Goal: Task Accomplishment & Management: Manage account settings

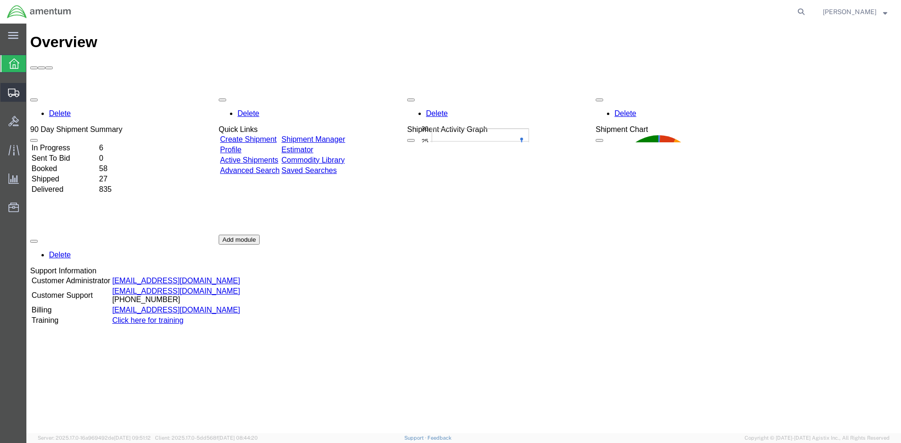
click at [0, 0] on span "Create Shipment" at bounding box center [0, 0] width 0 height 0
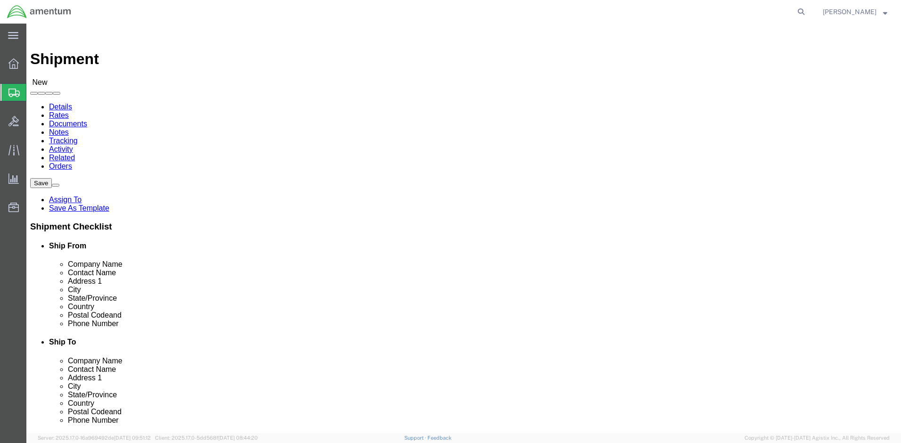
select select
click div "Location My Profile Location [PHONE_NUMBER] [PHONE_NUMBER] [PHONE_NUMBER] [PHON…"
select select "MYPROFILE"
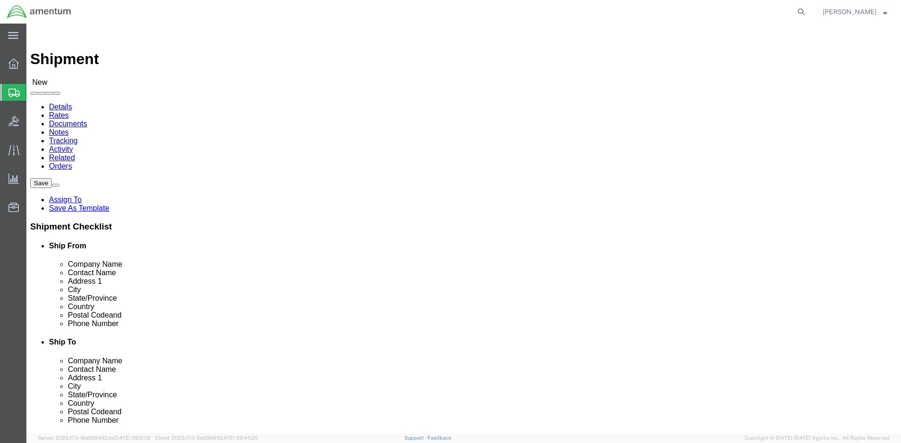
select select "MD"
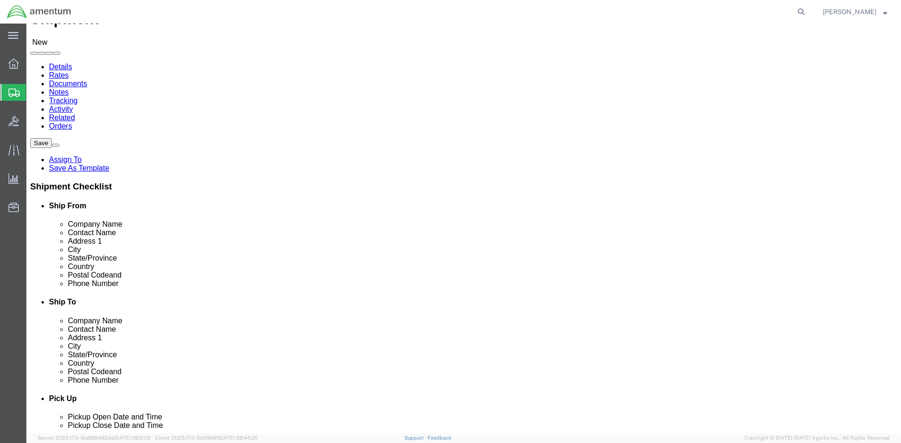
scroll to position [94, 0]
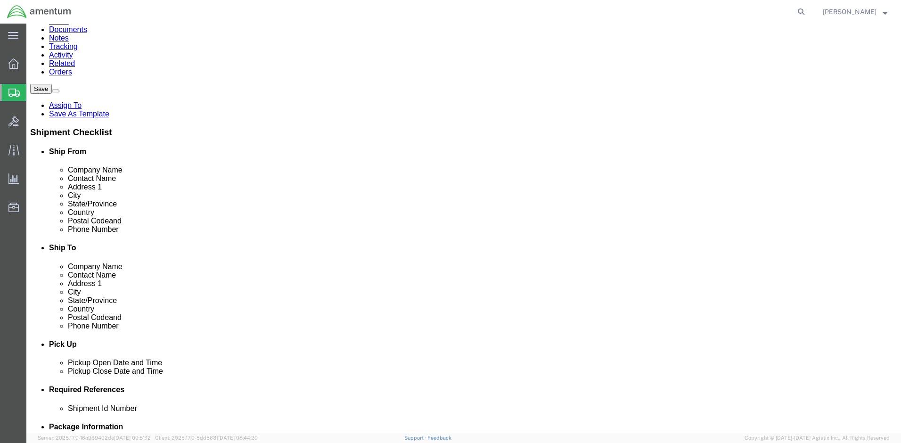
click link "ADDITIONAL INFORMATION"
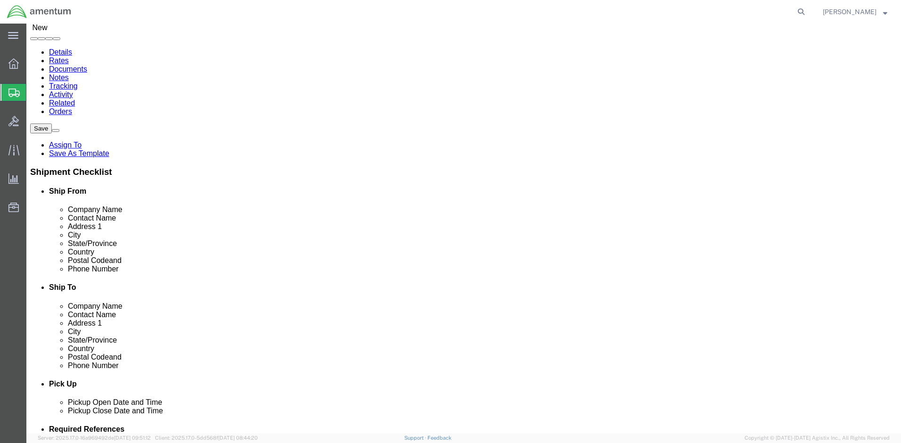
scroll to position [0, 0]
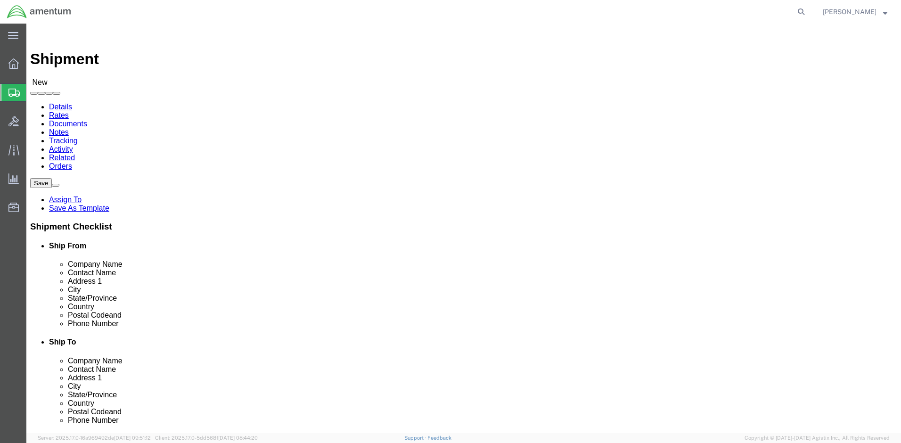
click input "text"
type input "En"
click p "- ENVIREN Calibrations - (OP00042063) [STREET_ADDRESS]"
select select "NY"
type input "ENVIREN Calibrations"
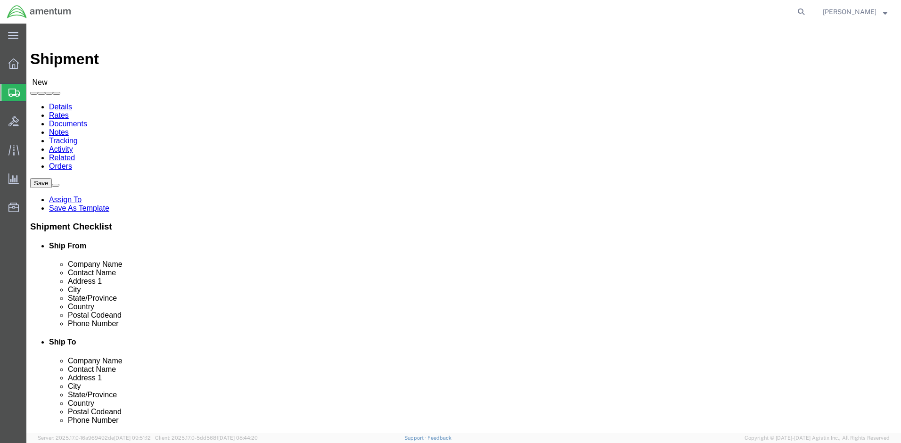
click input "text"
click input "OP00057542/ Quote"
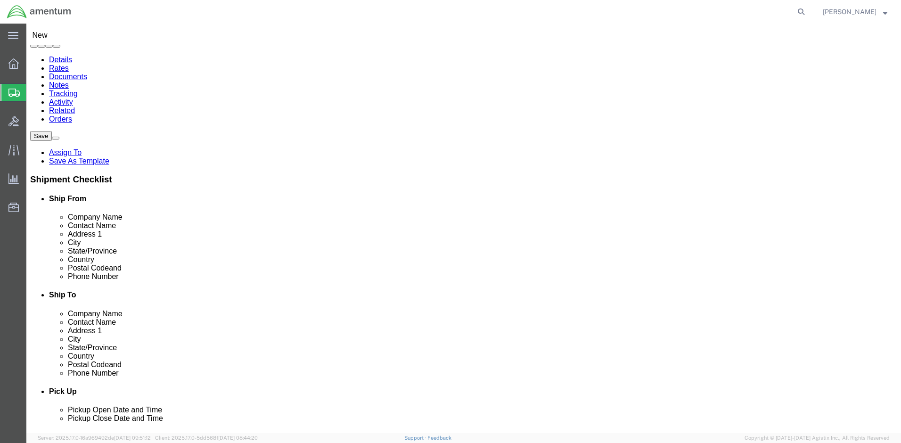
type input "OP00057542/ Quote USA250723"
click link "ADDITIONAL INFORMATION"
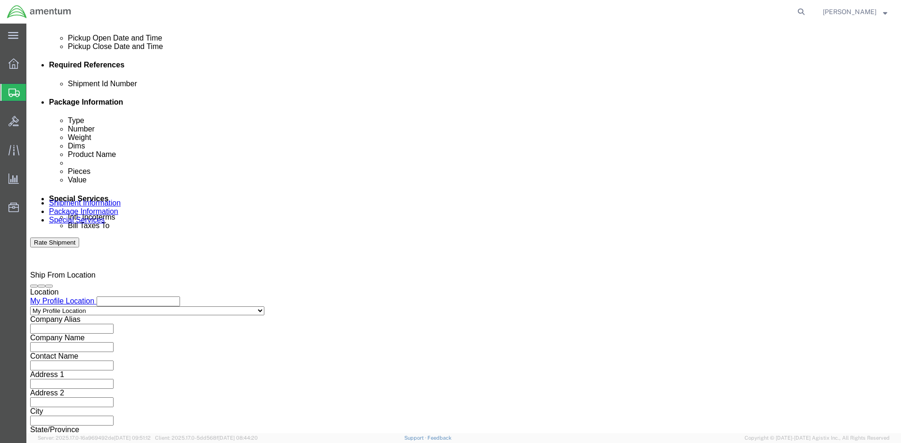
scroll to position [424, 0]
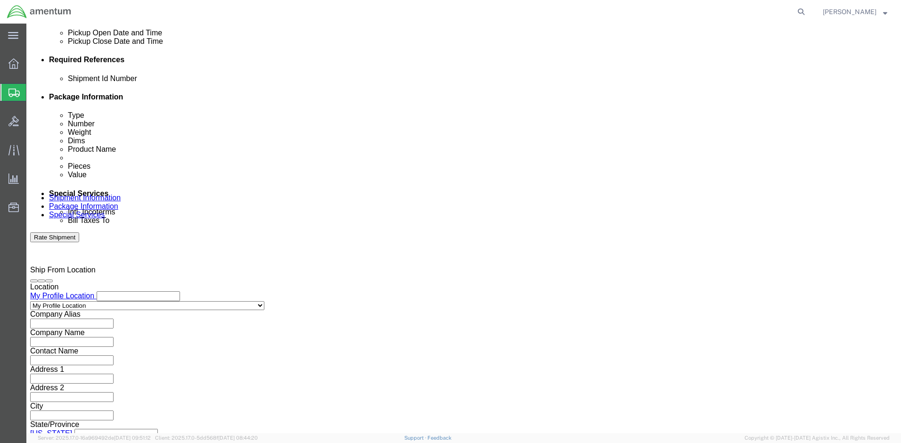
click input "text"
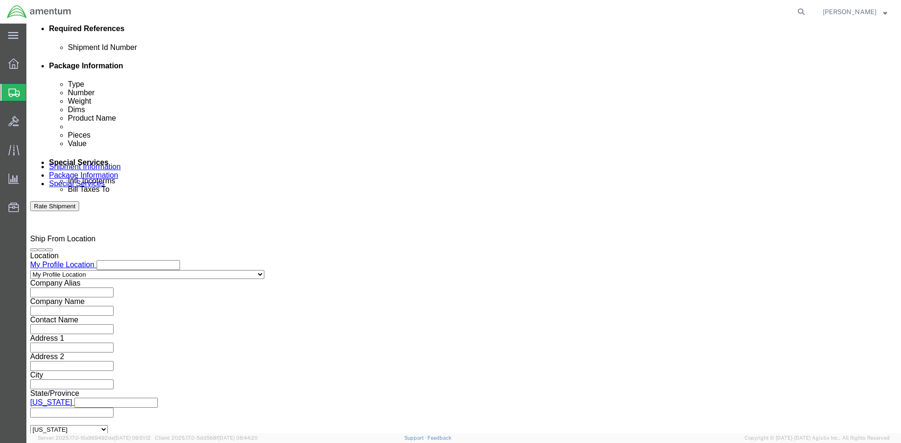
scroll to position [490, 0]
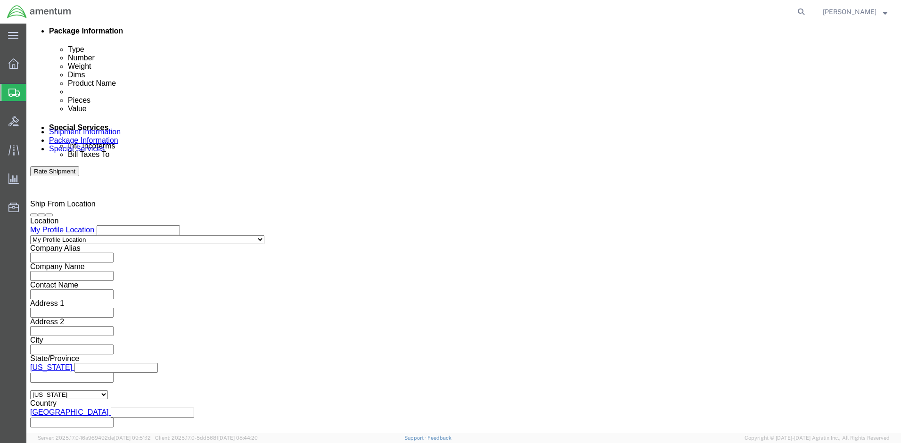
type input "2575.01.02.T.2001.OMNX"
click button "Continue"
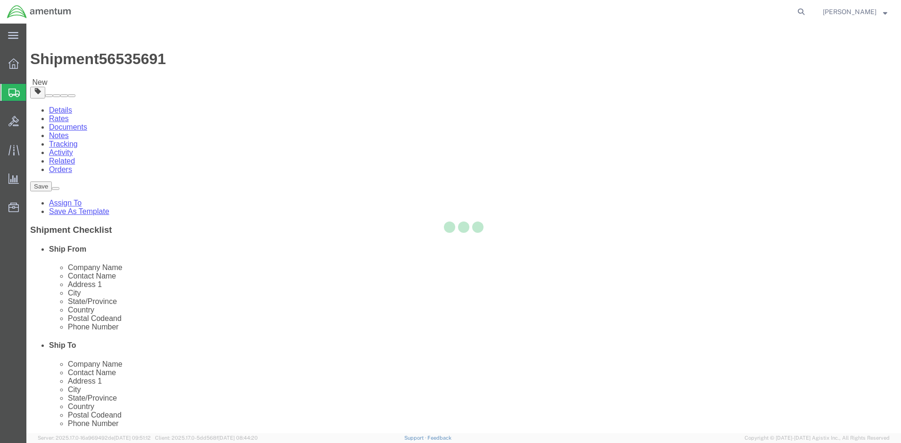
select select "CBOX"
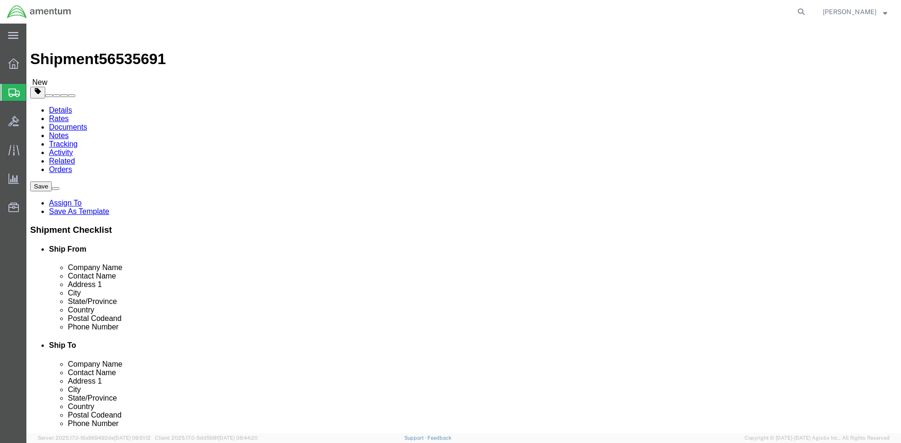
click input "text"
type input "14"
type input "5"
drag, startPoint x: 151, startPoint y: 220, endPoint x: 91, endPoint y: 216, distance: 59.5
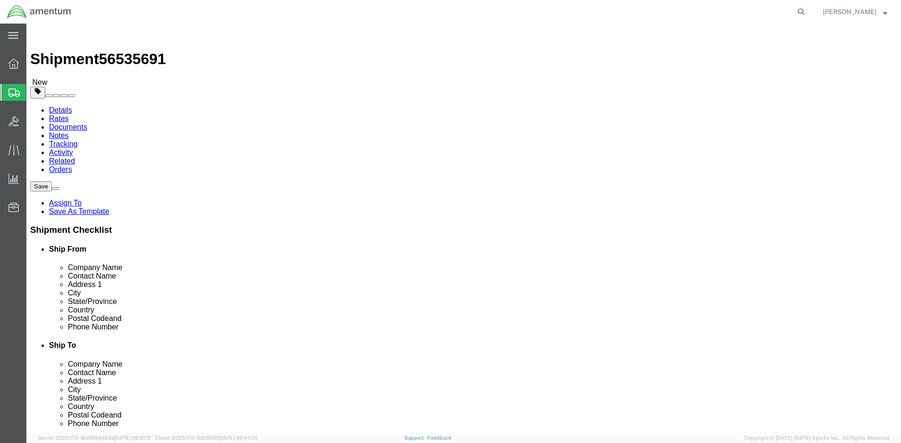
click div "Weight 0.00 Select kgs lbs Ship. t°"
type input "2"
click link "Add Content"
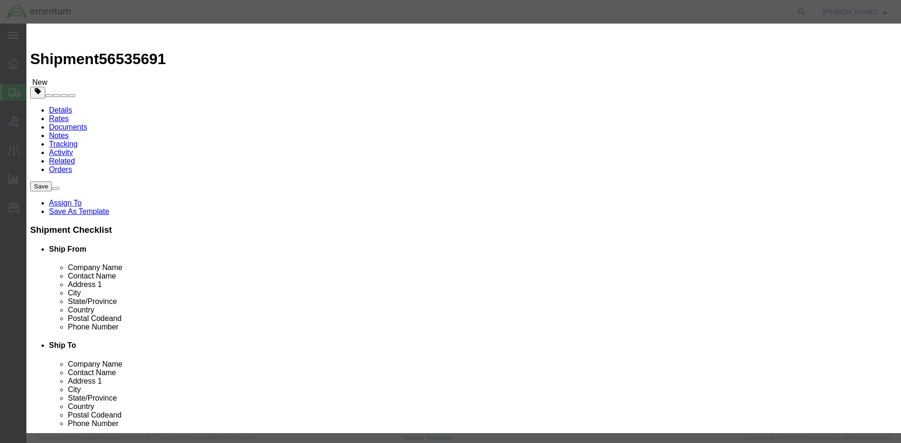
drag, startPoint x: 361, startPoint y: 58, endPoint x: 359, endPoint y: 73, distance: 15.3
click div "Commodity library"
click input "text"
type input "Calibration Equipment"
click button "Save & Close"
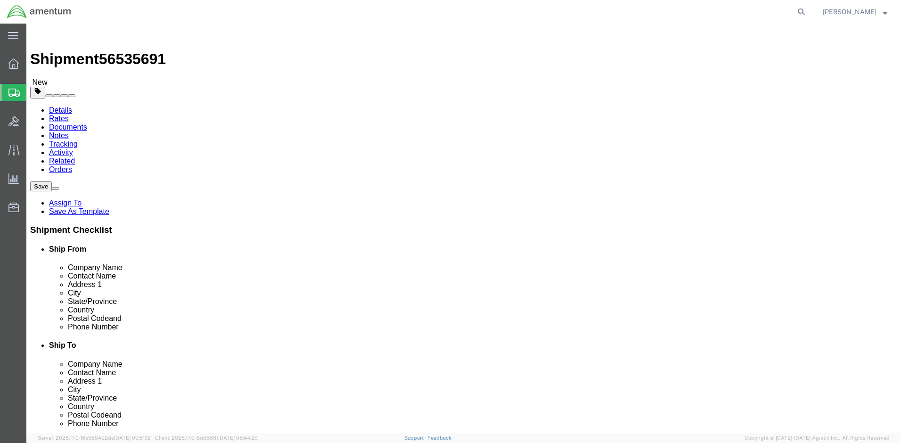
click dd "0.00 Each"
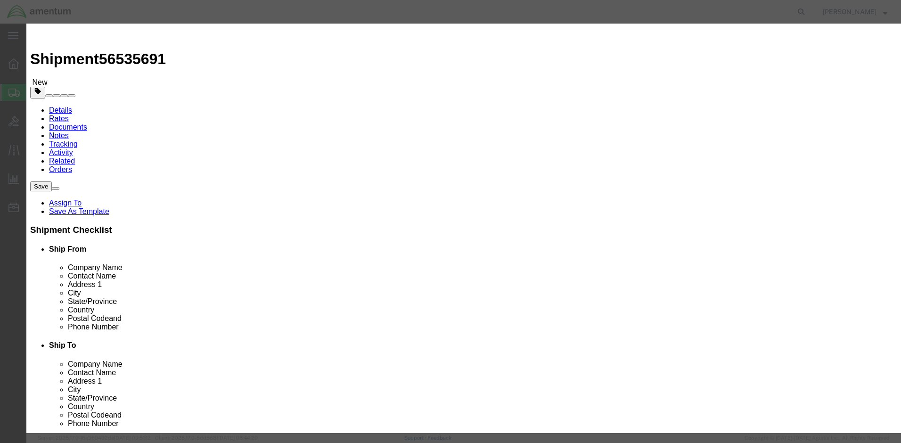
drag, startPoint x: 308, startPoint y: 87, endPoint x: 224, endPoint y: 88, distance: 84.4
click div "Pieces 0.00 Select Bag Barrels 100Board Feet Bottle Box Blister Pack Carats Can…"
type input "1"
click input "text"
type input "175"
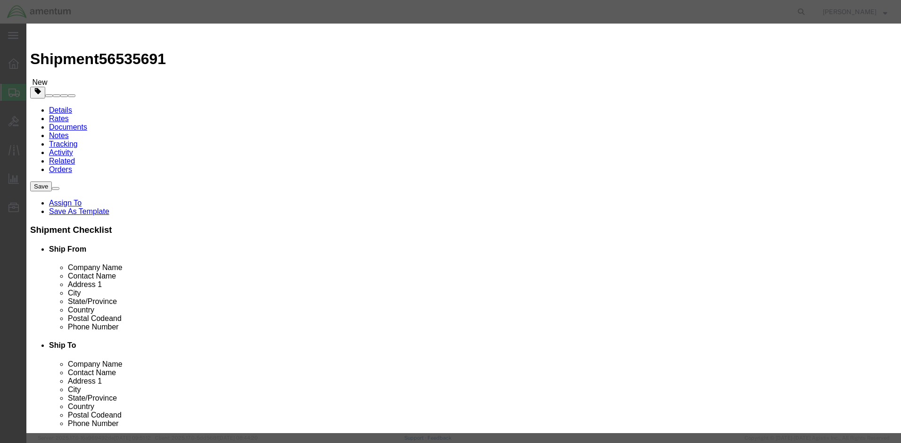
click button "Save & Close"
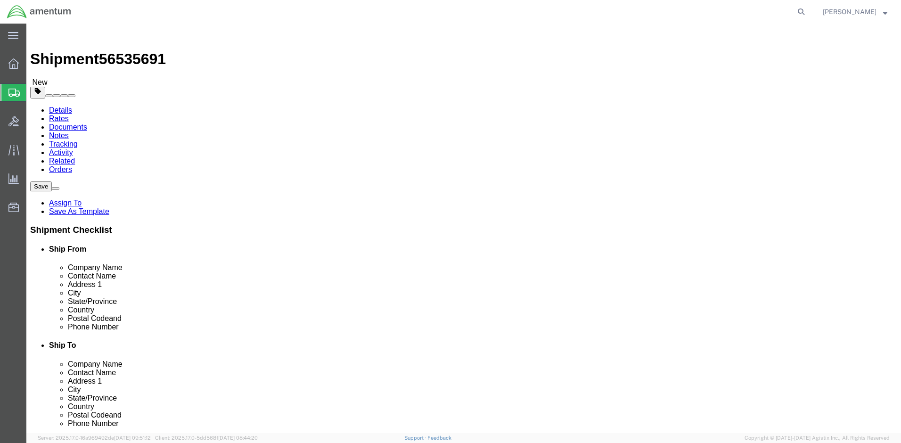
click button "Rate Shipment"
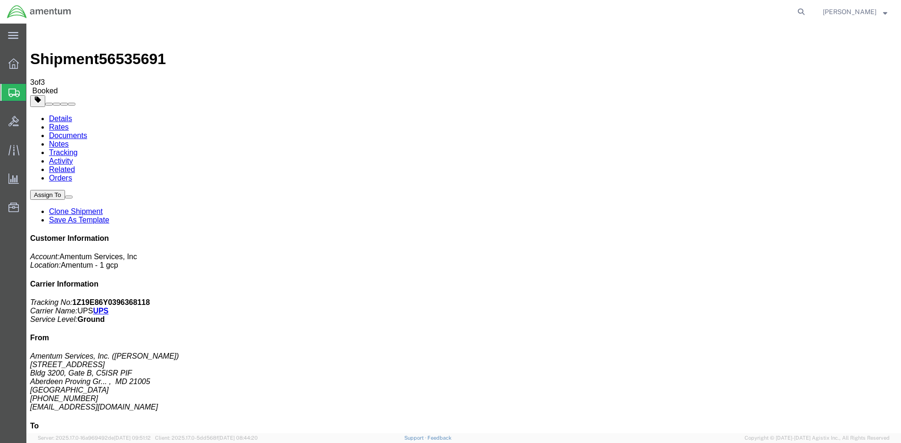
drag, startPoint x: 396, startPoint y: 169, endPoint x: 398, endPoint y: 152, distance: 17.5
click at [0, 0] on span "Create Shipment" at bounding box center [0, 0] width 0 height 0
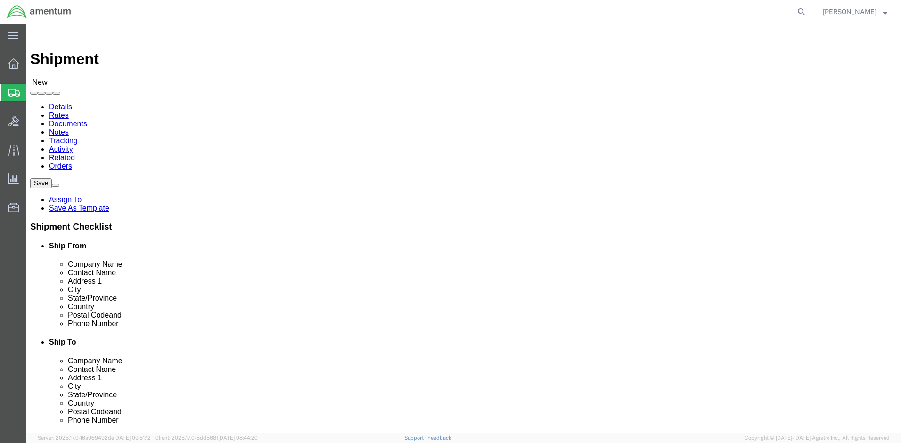
select select "MYPROFILE"
select select "MD"
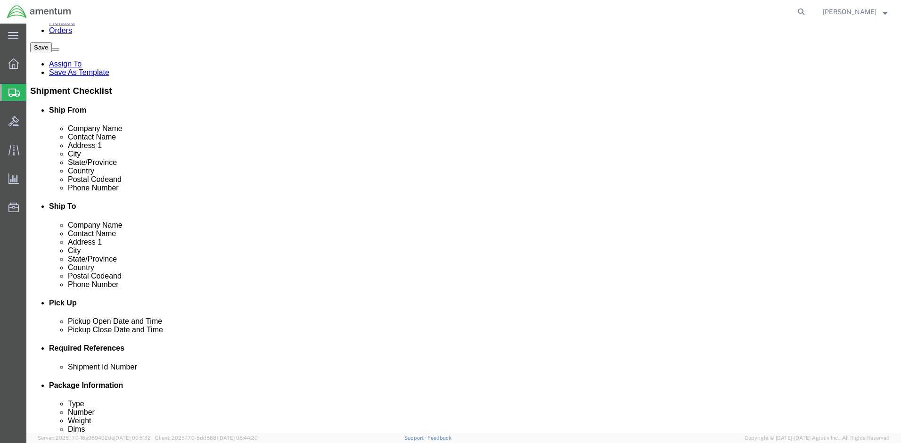
scroll to position [141, 0]
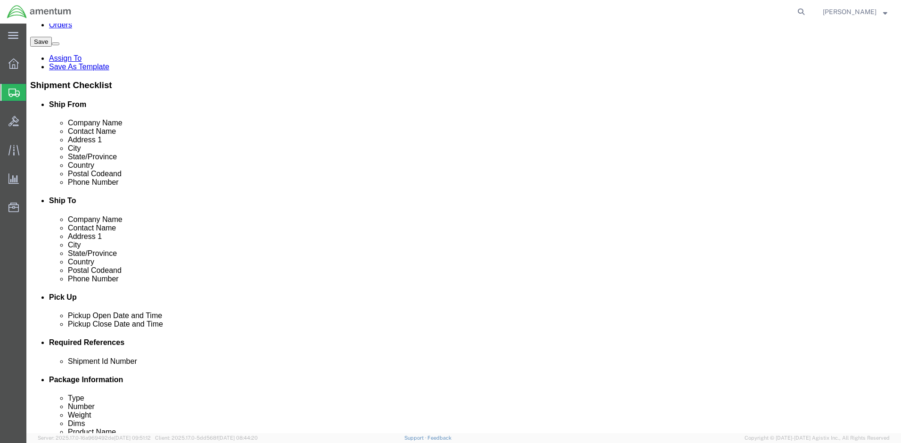
click link "ADDITIONAL INFORMATION"
drag, startPoint x: 178, startPoint y: 226, endPoint x: 176, endPoint y: 232, distance: 6.6
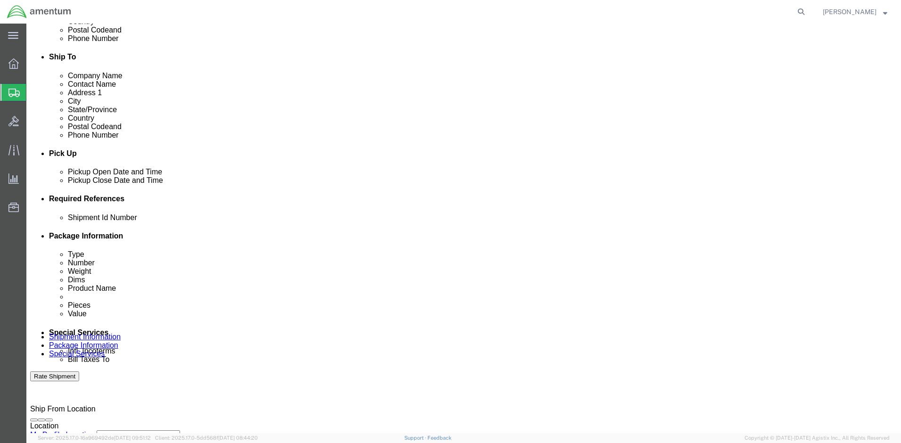
scroll to position [236, 0]
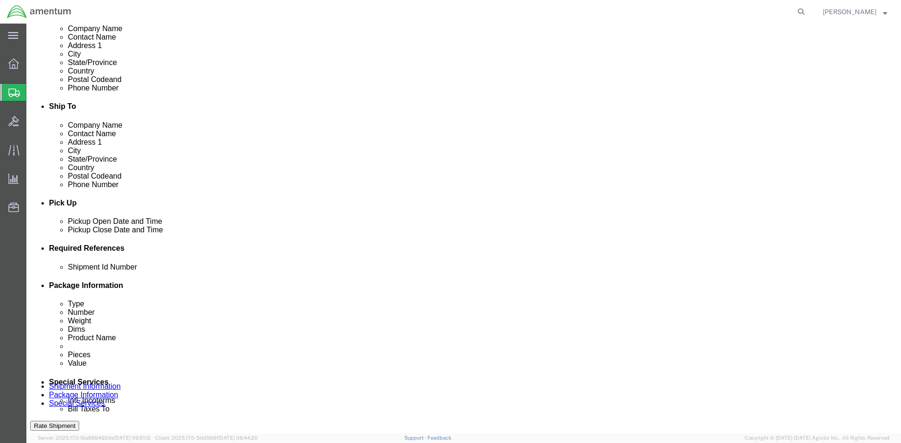
click at [0, 0] on span "Shipment Manager" at bounding box center [0, 0] width 0 height 0
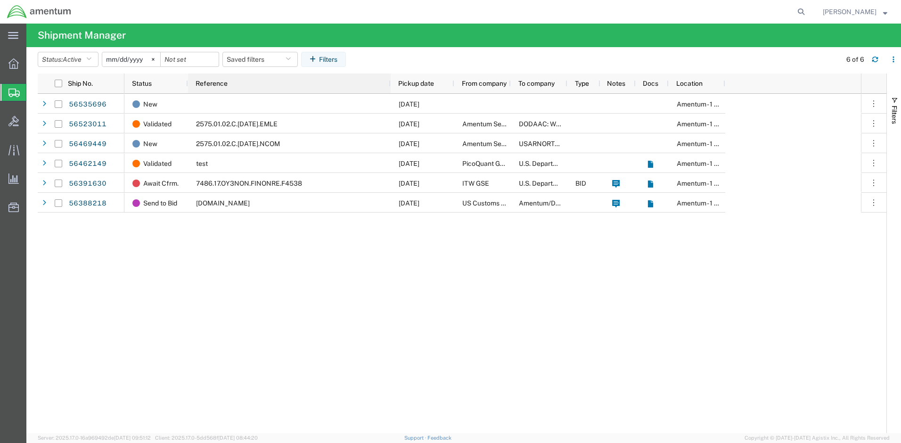
drag, startPoint x: 248, startPoint y: 82, endPoint x: 390, endPoint y: 93, distance: 141.8
click at [390, 93] on div "Status Reference Pickup date From company To company Type Notes Docs Location" at bounding box center [424, 84] width 601 height 20
click at [160, 59] on svg-icon at bounding box center [153, 59] width 14 height 14
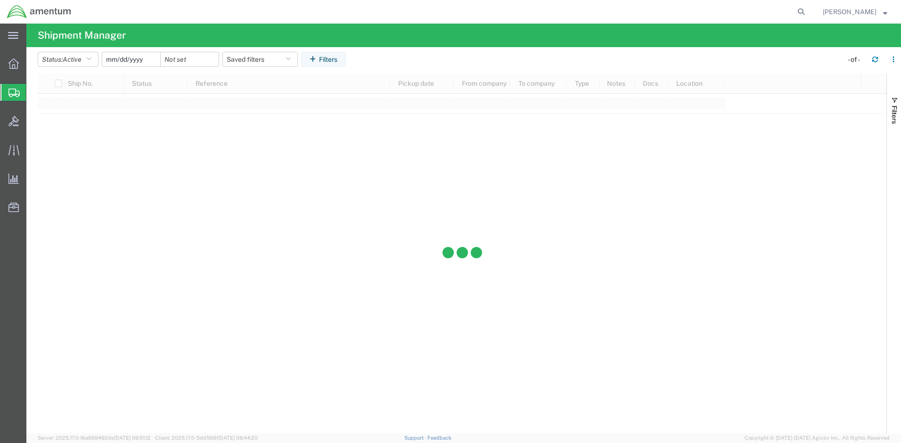
click at [143, 59] on input "date" at bounding box center [131, 59] width 58 height 14
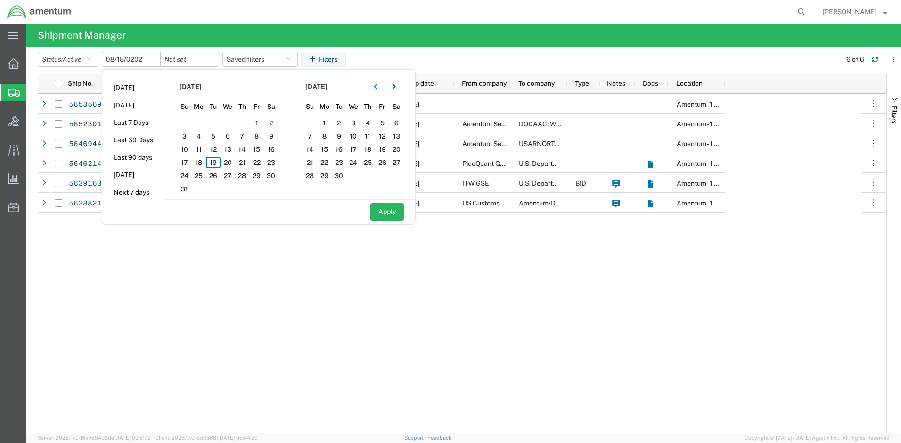
type input "[DATE]"
click at [194, 62] on input "date" at bounding box center [190, 59] width 58 height 14
type input "[DATE]"
click at [404, 212] on button "Apply" at bounding box center [386, 211] width 33 height 17
type input "[DATE]"
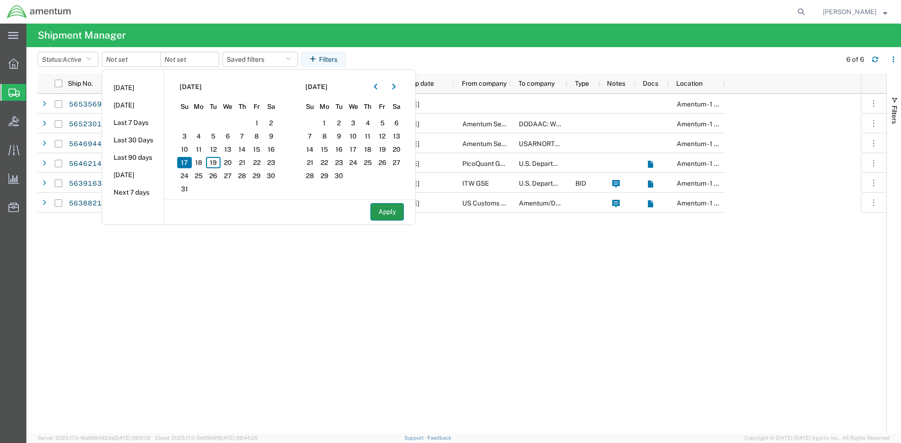
type input "[DATE]"
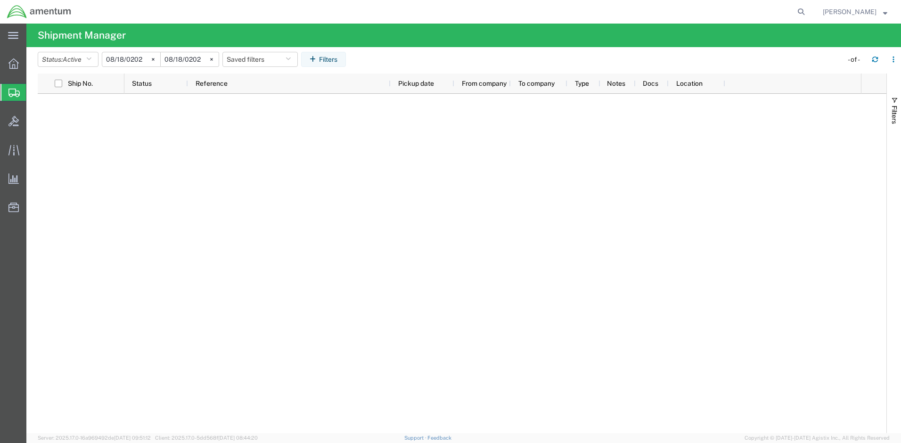
click at [121, 56] on input "[DATE]" at bounding box center [131, 59] width 58 height 14
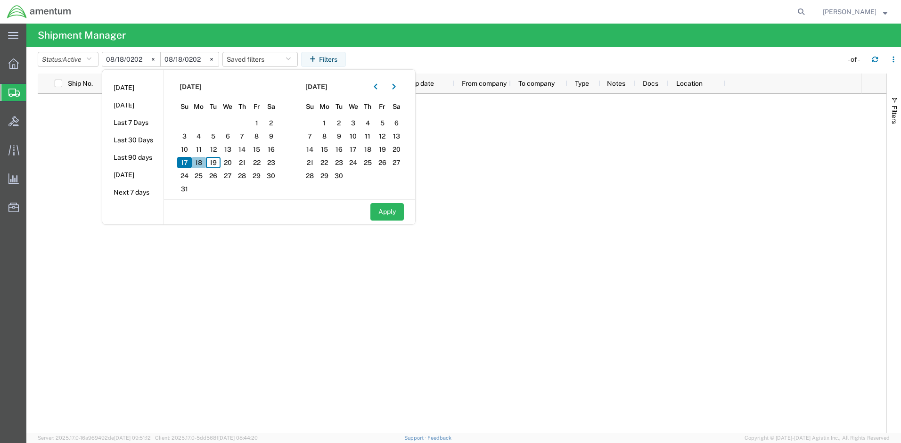
click at [198, 163] on span "18" at bounding box center [199, 162] width 15 height 11
click at [200, 163] on span "18" at bounding box center [199, 162] width 15 height 11
click at [192, 162] on span "17" at bounding box center [184, 162] width 15 height 11
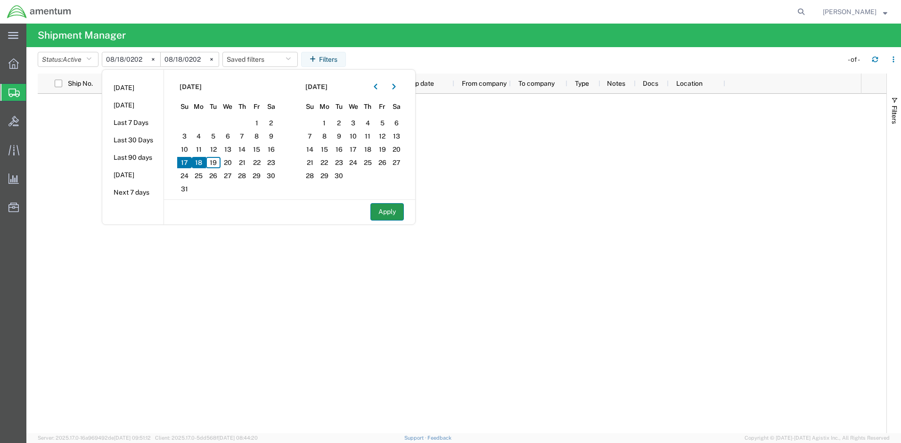
click at [400, 212] on button "Apply" at bounding box center [386, 211] width 33 height 17
type input "[DATE]"
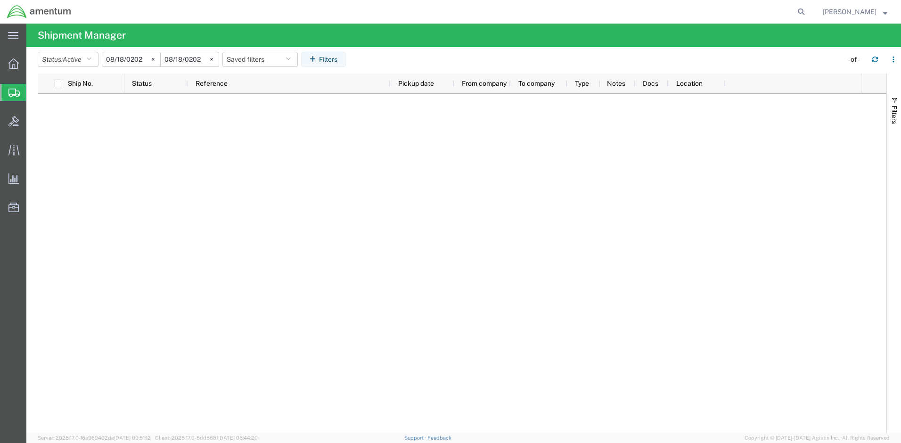
click at [183, 57] on input "[DATE]" at bounding box center [190, 59] width 58 height 14
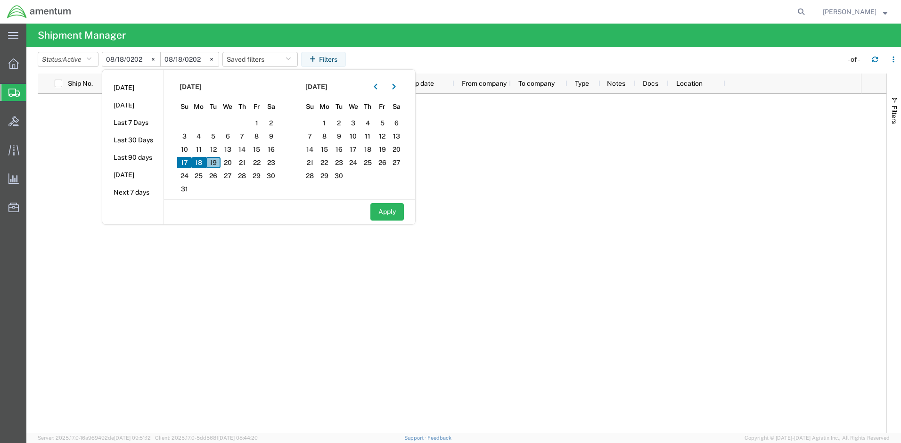
click at [214, 162] on span "19" at bounding box center [213, 162] width 15 height 11
click at [379, 210] on button "Apply" at bounding box center [386, 211] width 33 height 17
type input "[DATE]"
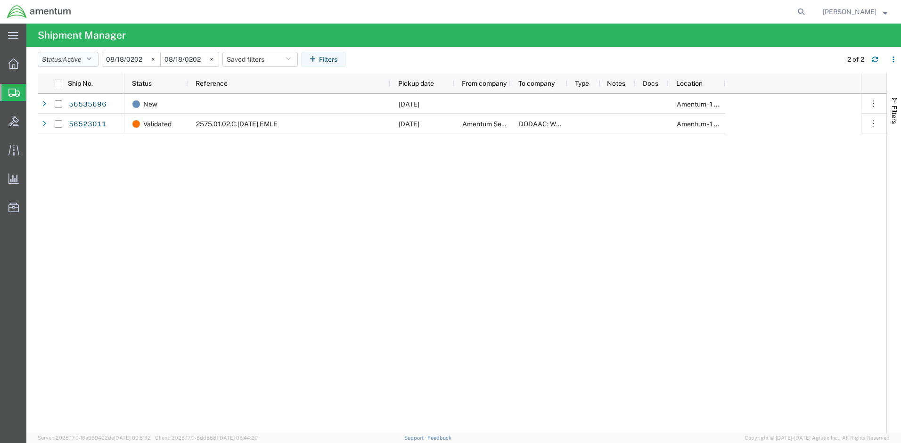
click at [82, 60] on span "Active" at bounding box center [72, 60] width 19 height 8
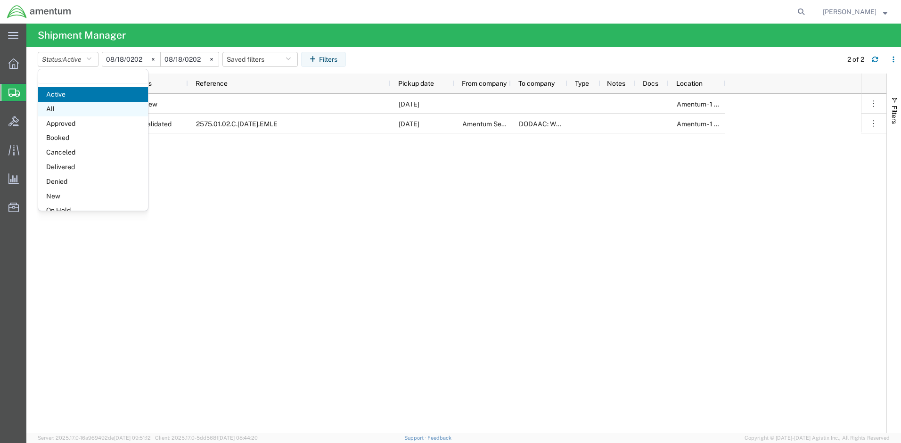
click at [62, 103] on span "All" at bounding box center [93, 109] width 110 height 15
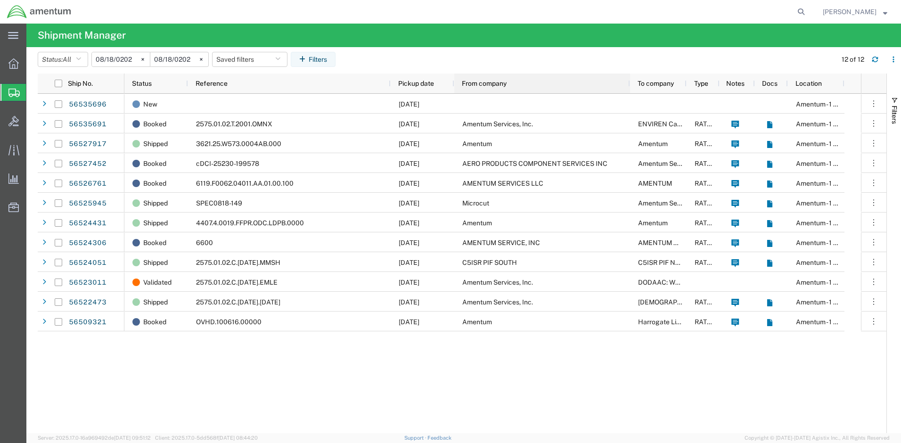
drag, startPoint x: 509, startPoint y: 85, endPoint x: 629, endPoint y: 99, distance: 120.0
click at [629, 99] on div "Ship No. Status Reference Pickup date From company To company Type Notes Docs L…" at bounding box center [462, 254] width 849 height 360
drag, startPoint x: 842, startPoint y: 83, endPoint x: 914, endPoint y: 87, distance: 72.2
click at [901, 87] on html "main_menu Created with Sketch. Collapse Menu Overview Shipments Shipment Manage…" at bounding box center [450, 221] width 901 height 443
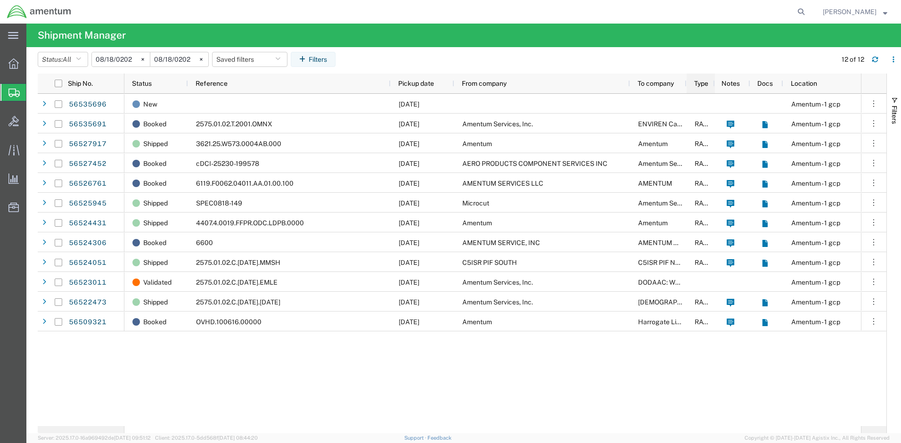
drag, startPoint x: 719, startPoint y: 81, endPoint x: 703, endPoint y: 84, distance: 15.9
click at [703, 84] on div "Type" at bounding box center [701, 84] width 28 height 20
click at [687, 82] on div "Type" at bounding box center [701, 84] width 28 height 20
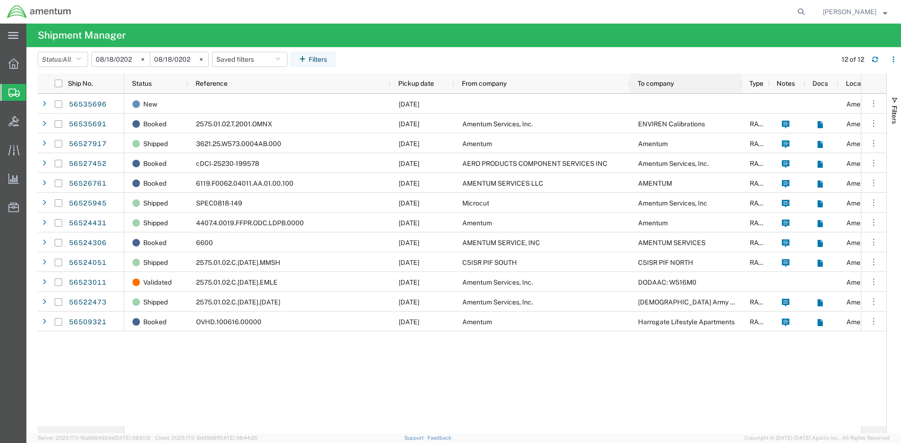
drag, startPoint x: 685, startPoint y: 83, endPoint x: 740, endPoint y: 85, distance: 55.2
click at [740, 85] on div at bounding box center [741, 84] width 4 height 20
click at [0, 0] on span "Create Shipment" at bounding box center [0, 0] width 0 height 0
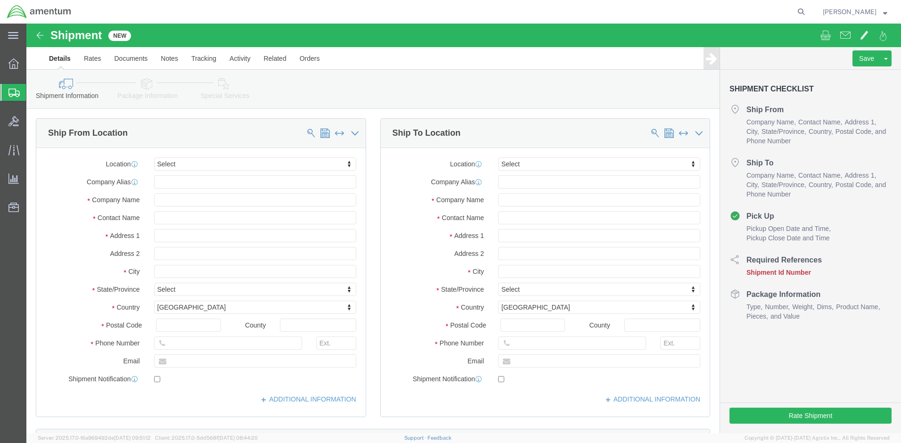
select select
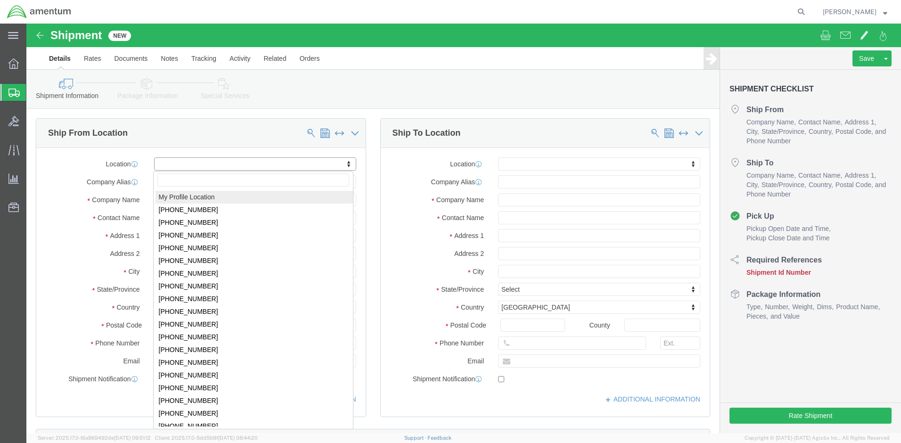
select select "MYPROFILE"
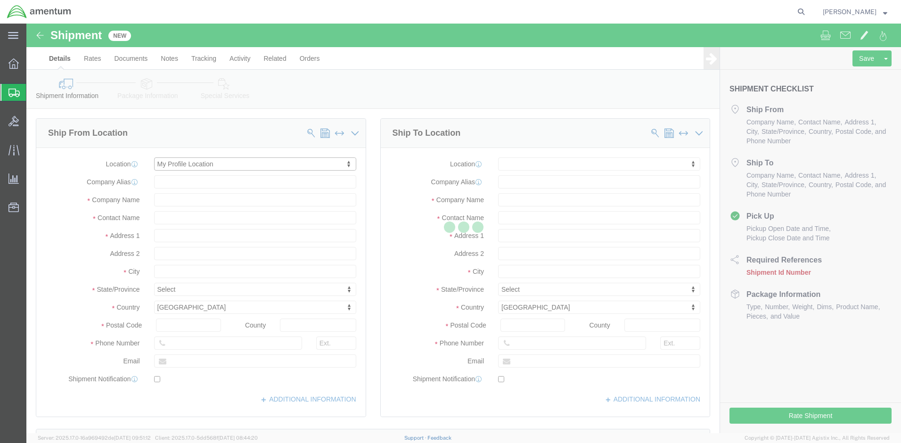
select select "MD"
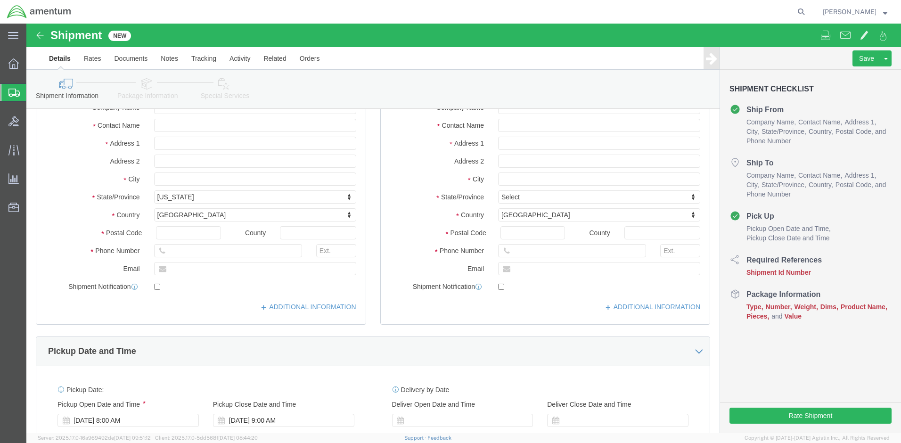
scroll to position [94, 0]
click link "ADDITIONAL INFORMATION"
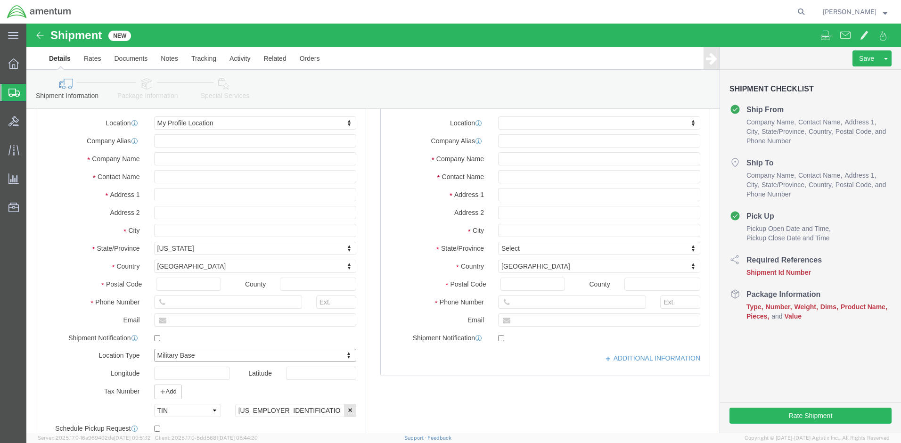
scroll to position [0, 0]
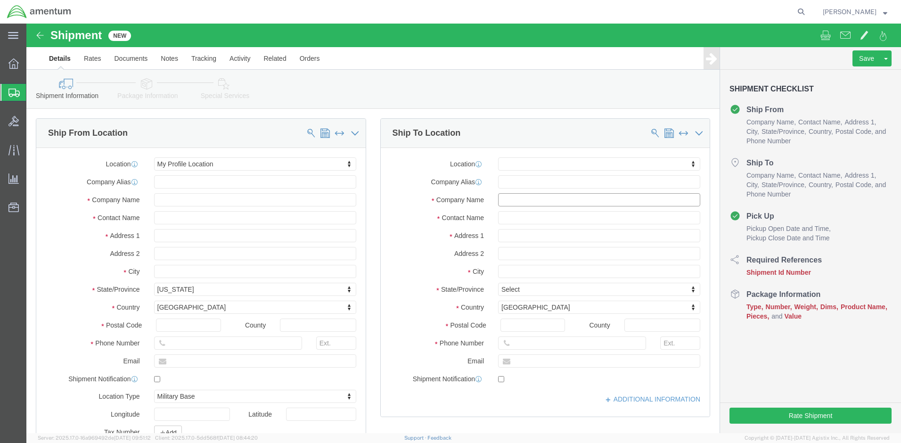
click input "text"
type input "DODAAC: W516M0"
click input "text"
click input "[PERSON_NAME]"
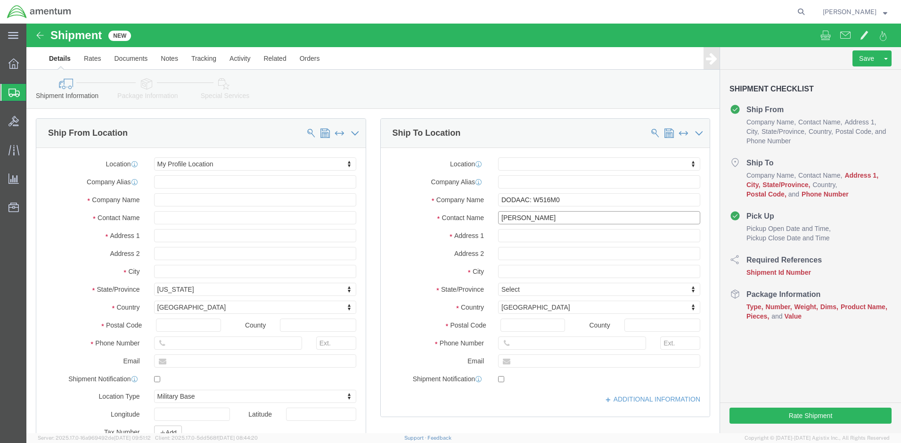
type input "[PERSON_NAME]"
click input "text"
type input "[STREET_ADDRESS][PERSON_NAME]"
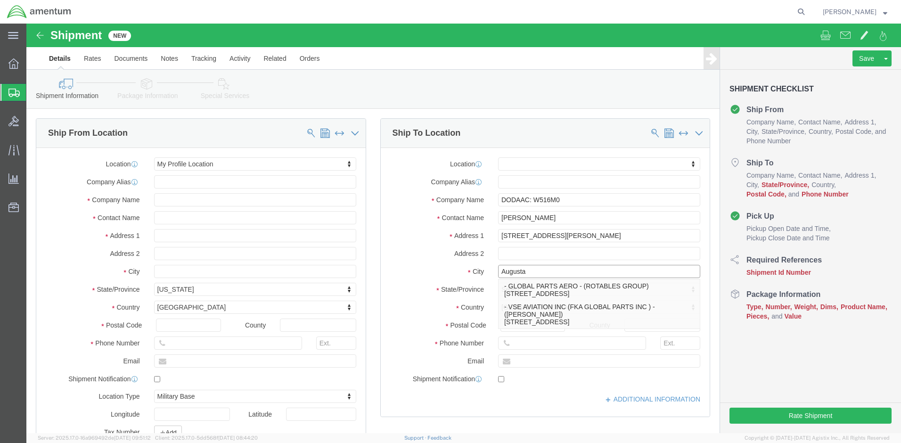
type input "Augusta"
click div "Location My Profile Location [PHONE_NUMBER] [PHONE_NUMBER] [PHONE_NUMBER] [PHON…"
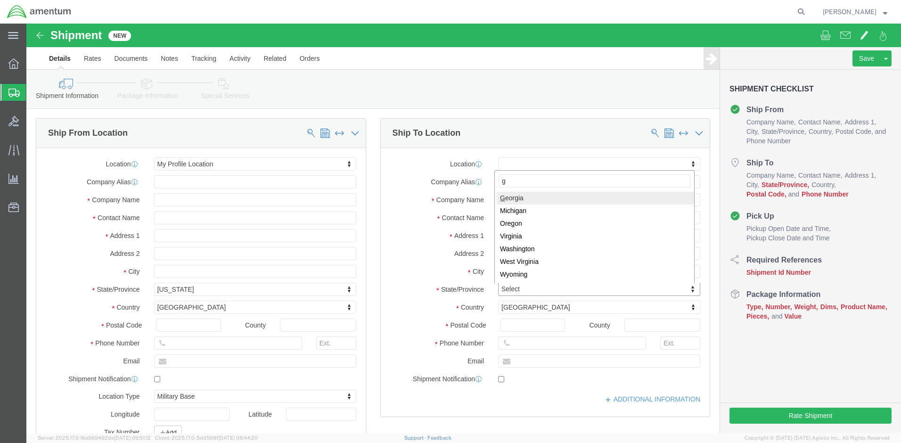
type input "g"
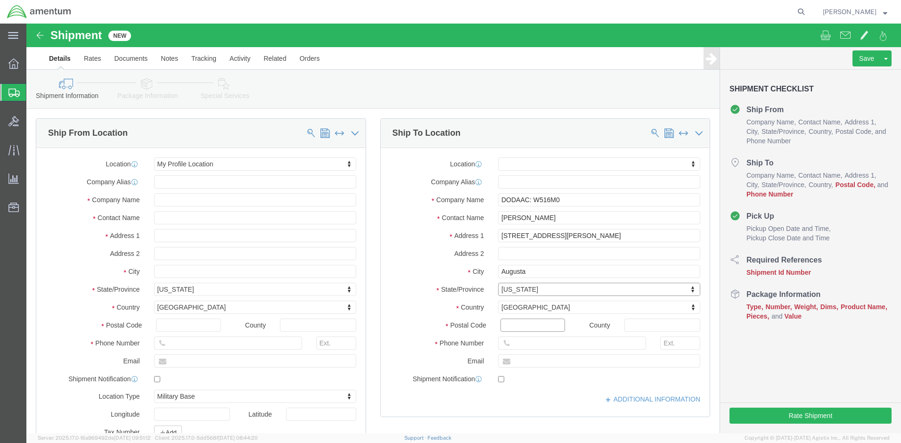
click input "Postal Code"
type input "30909"
click input "text"
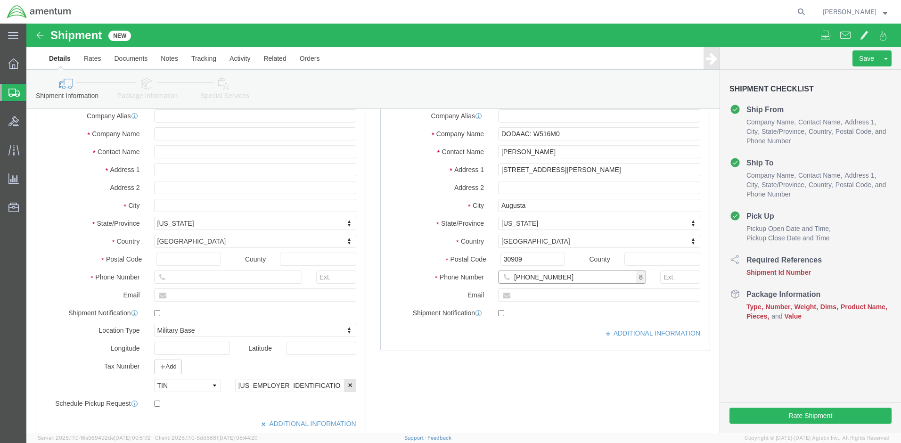
scroll to position [94, 0]
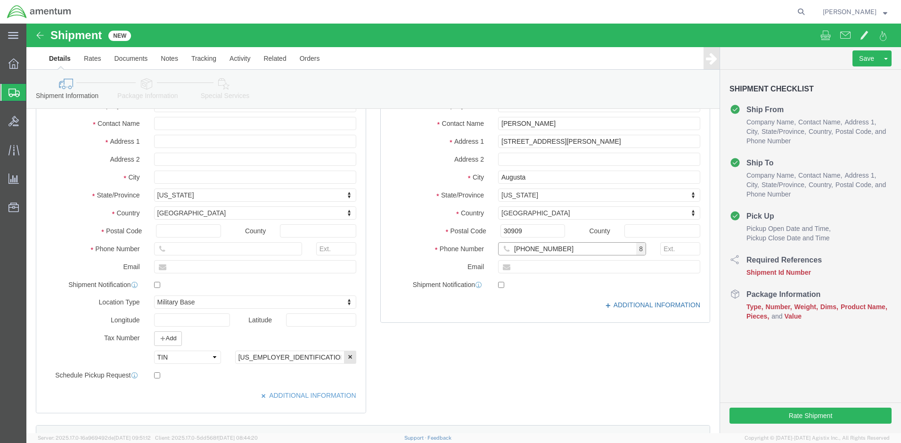
type input "[PHONE_NUMBER]"
click link "ADDITIONAL INFORMATION"
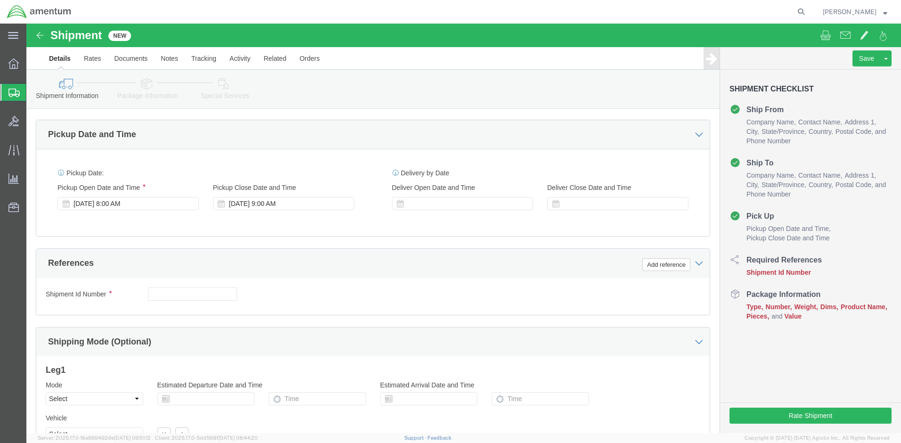
scroll to position [424, 0]
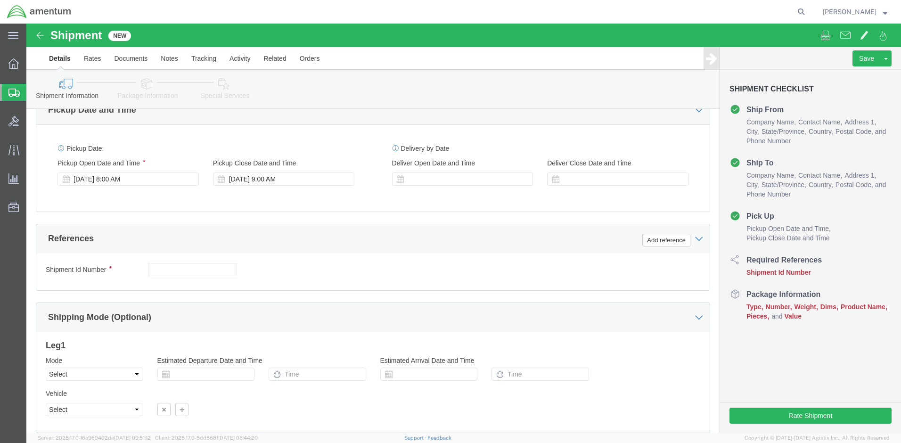
drag, startPoint x: 158, startPoint y: 238, endPoint x: 158, endPoint y: 249, distance: 10.4
click div "Shipment Id Number Select Account Type Activity ID Airline Appointment Number A…"
click input "text"
type input "2575.01.02.C"
click at [0, 0] on span "Shipment Manager" at bounding box center [0, 0] width 0 height 0
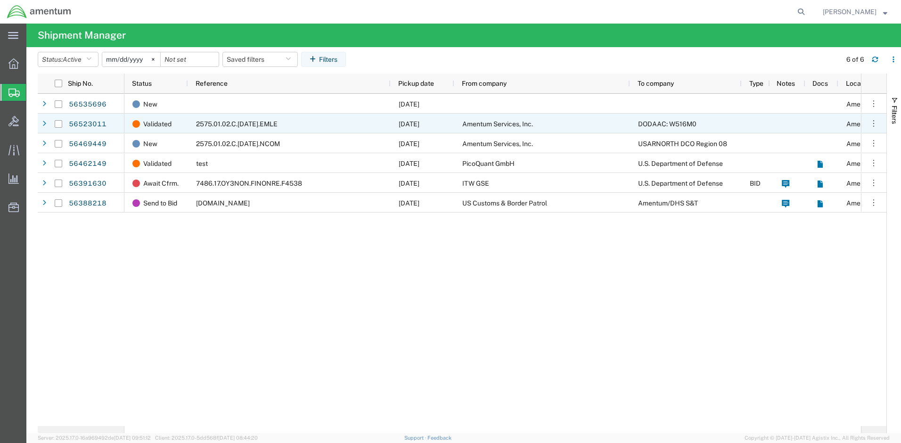
click at [274, 121] on div "2575.01.02.C.[DATE].EMLE" at bounding box center [289, 124] width 203 height 20
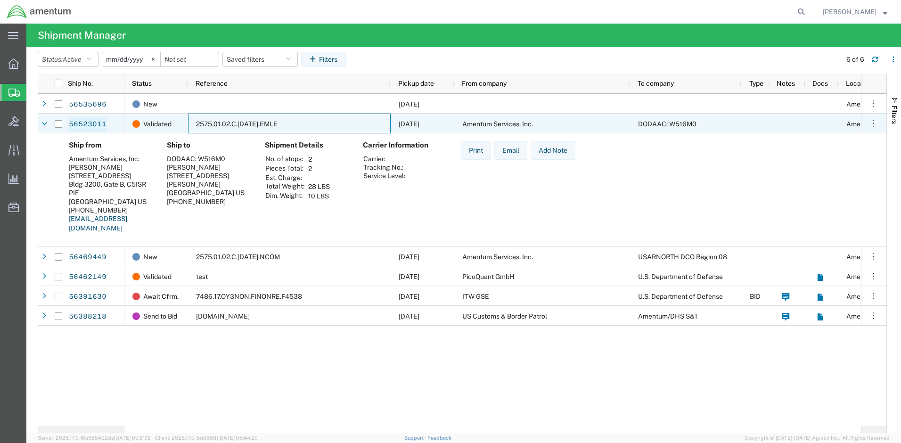
click at [87, 125] on link "56523011" at bounding box center [87, 124] width 39 height 15
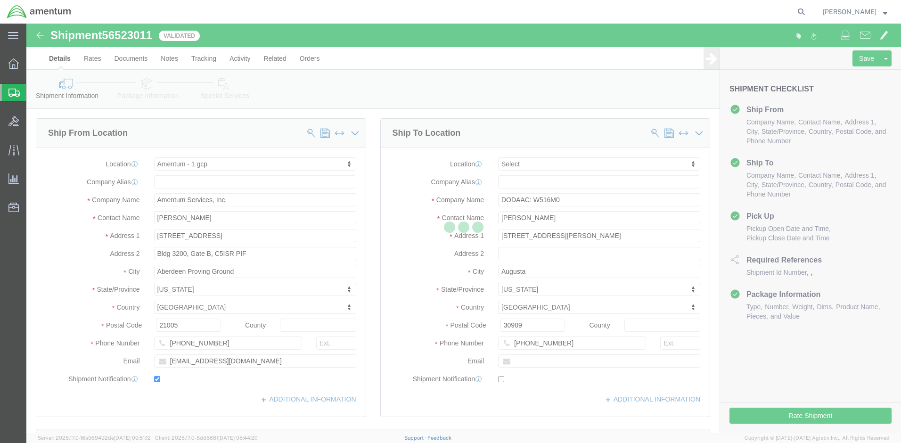
select select "60352"
select select
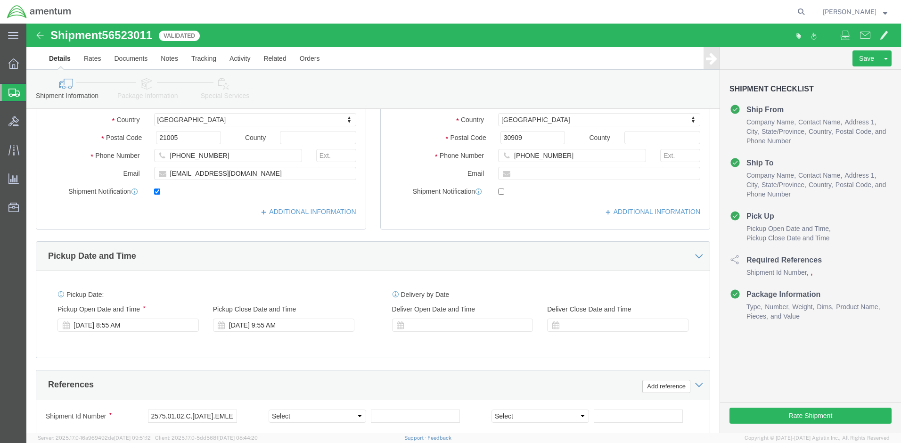
scroll to position [188, 0]
click link "ADDITIONAL INFORMATION"
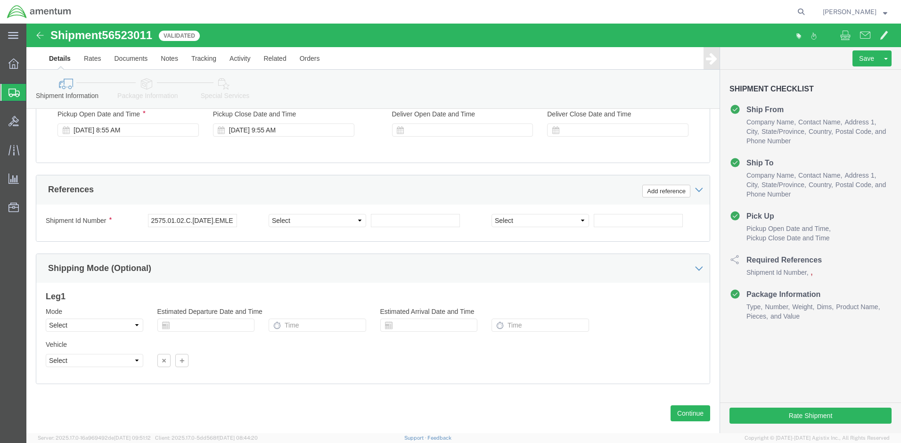
scroll to position [455, 0]
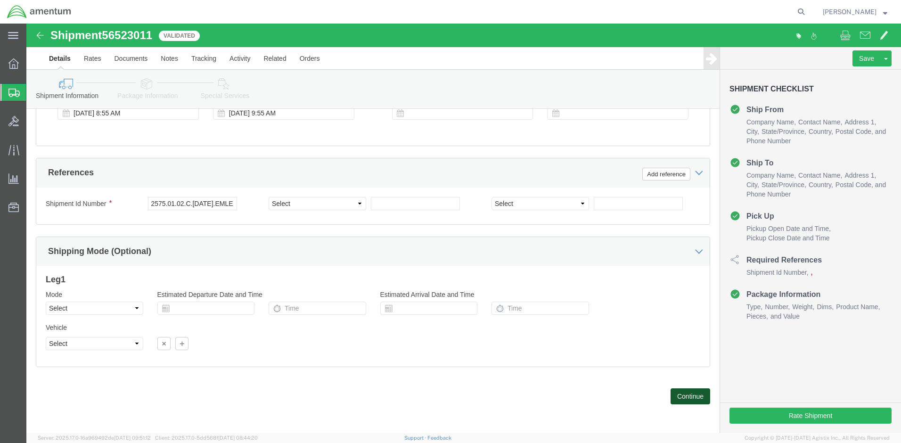
click button "Continue"
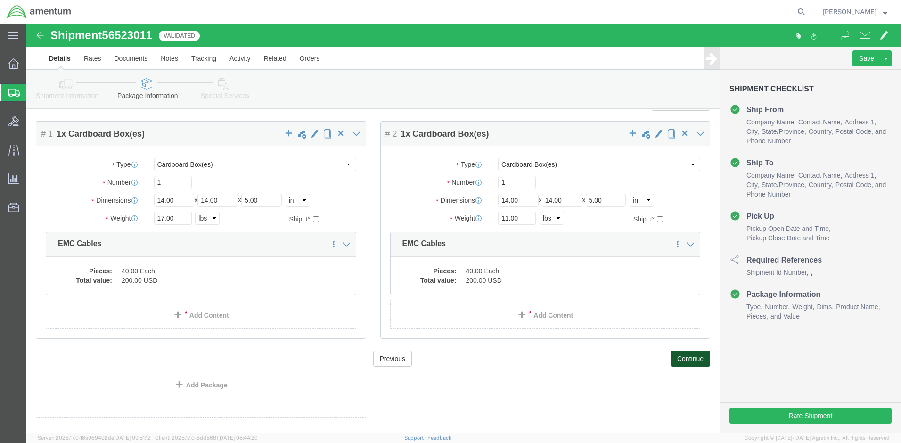
scroll to position [44, 0]
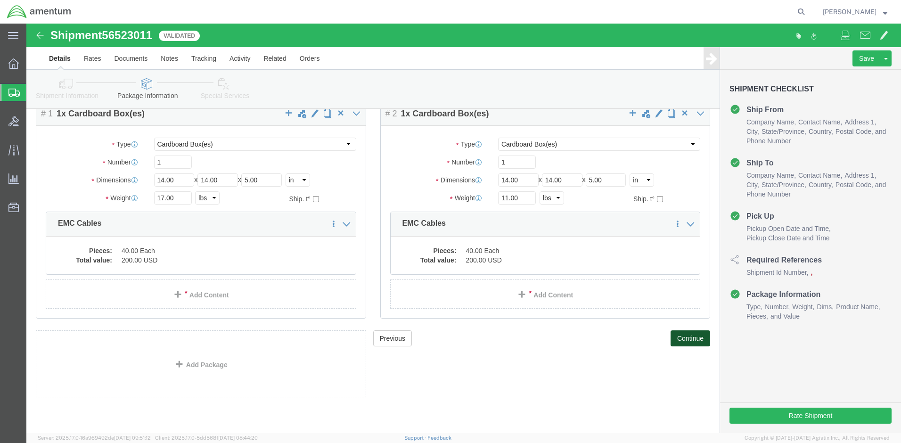
click button "Continue"
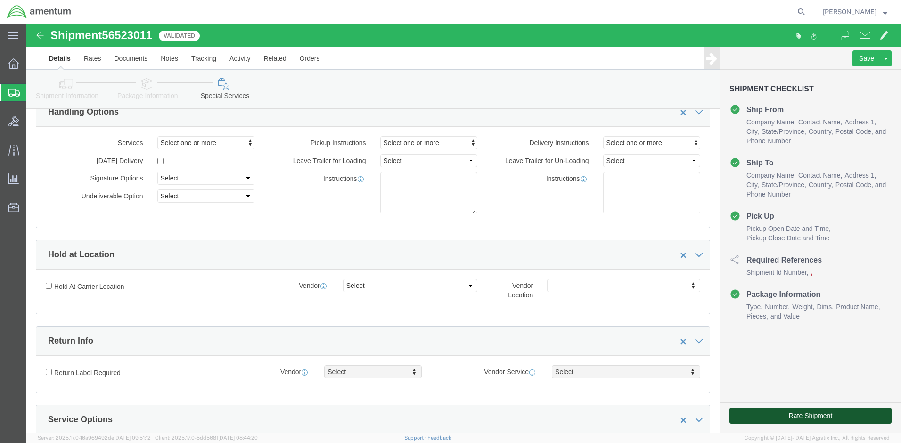
click button "Rate Shipment"
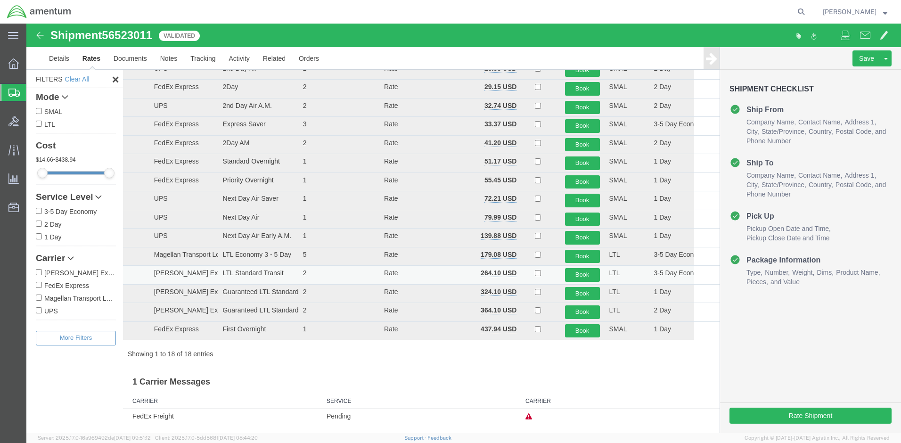
scroll to position [0, 0]
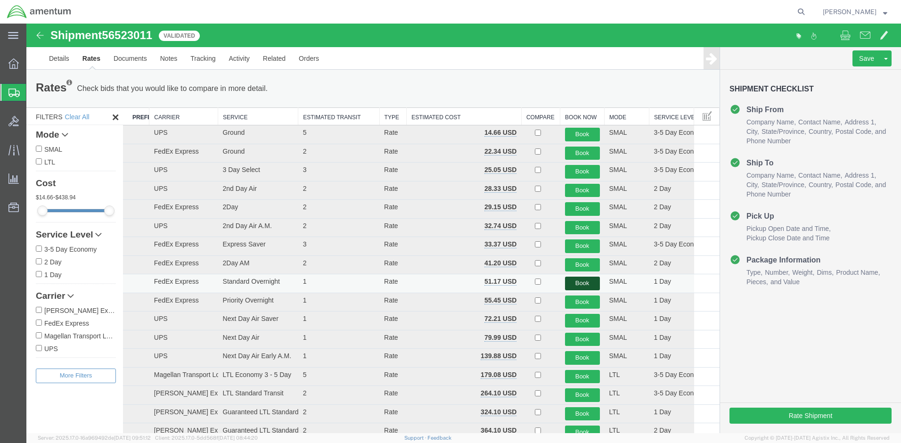
click at [589, 284] on button "Book" at bounding box center [582, 284] width 35 height 14
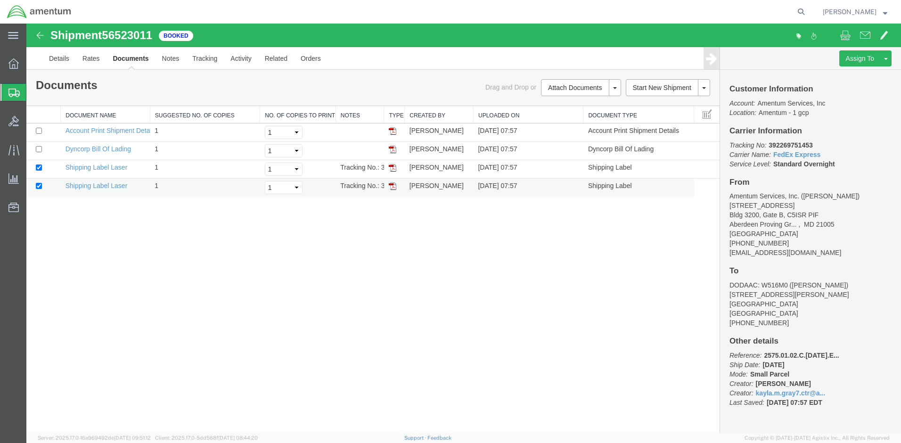
drag, startPoint x: 394, startPoint y: 187, endPoint x: 451, endPoint y: 192, distance: 56.8
click at [394, 187] on img at bounding box center [393, 186] width 8 height 8
click at [393, 167] on img at bounding box center [393, 168] width 8 height 8
drag, startPoint x: 392, startPoint y: 132, endPoint x: 407, endPoint y: 176, distance: 46.6
click at [392, 132] on img at bounding box center [393, 131] width 8 height 8
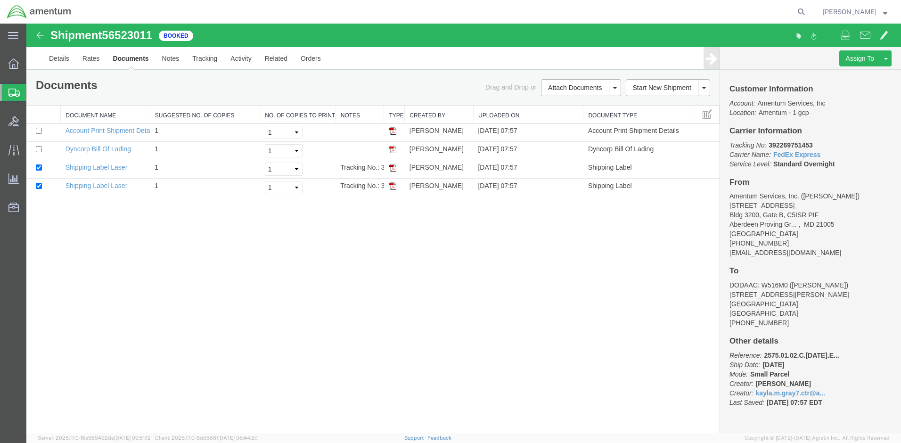
click at [0, 0] on span "Shipment Manager" at bounding box center [0, 0] width 0 height 0
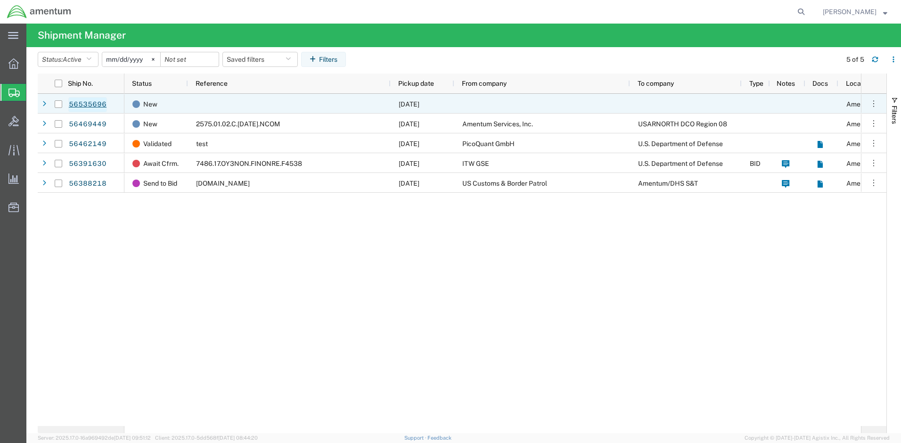
click at [80, 104] on link "56535696" at bounding box center [87, 104] width 39 height 15
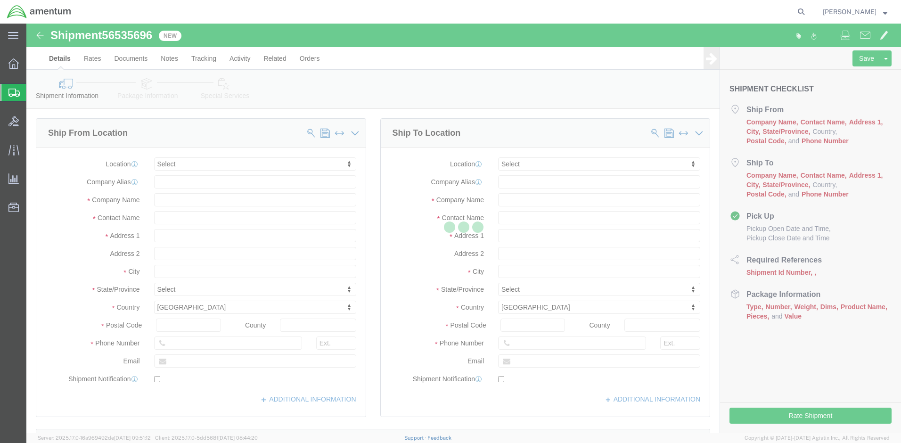
select select
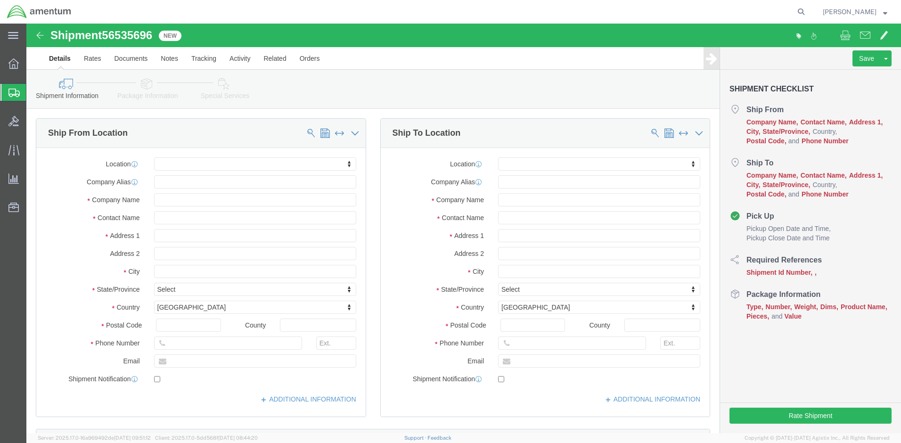
click at [0, 0] on span "Shipment Manager" at bounding box center [0, 0] width 0 height 0
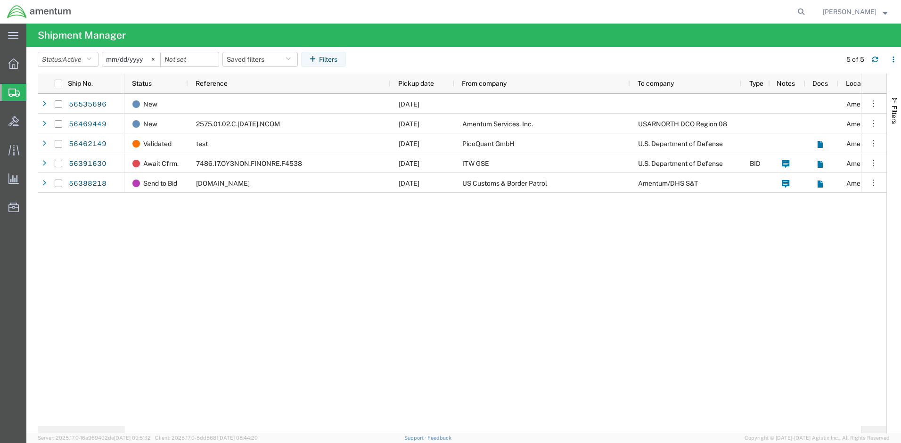
click at [123, 57] on input "[DATE]" at bounding box center [131, 59] width 58 height 14
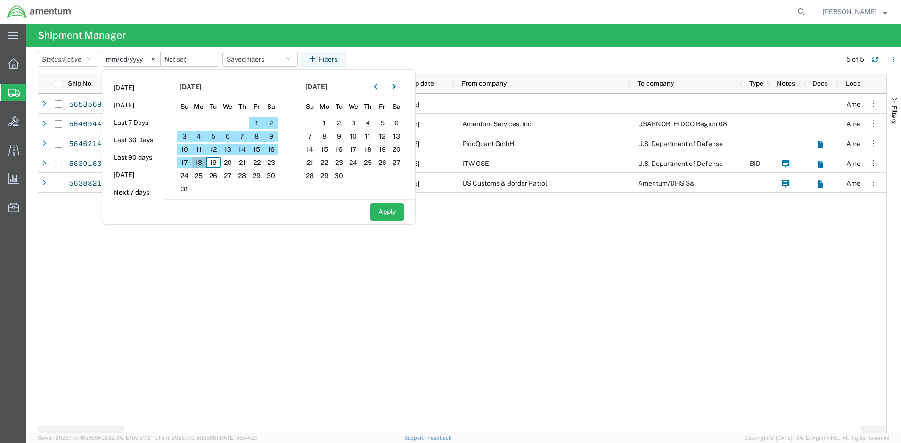
click at [197, 164] on span "18" at bounding box center [199, 162] width 15 height 11
click at [387, 210] on button "Apply" at bounding box center [386, 211] width 33 height 17
type input "[DATE]"
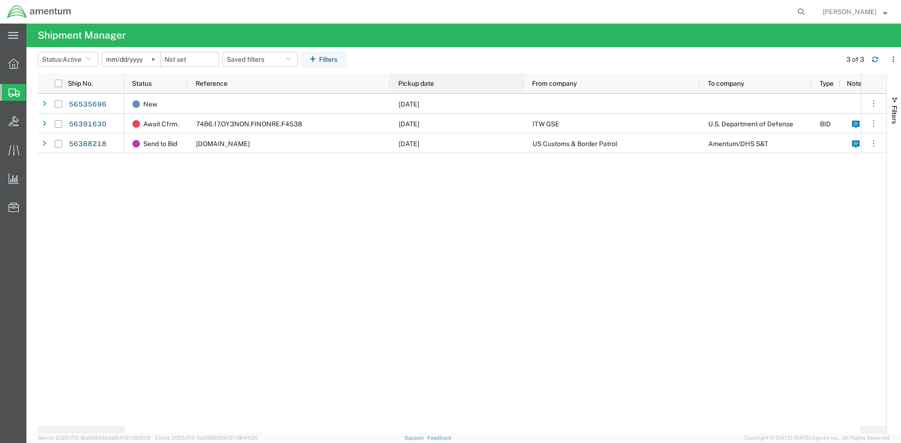
drag, startPoint x: 453, startPoint y: 82, endPoint x: 464, endPoint y: 88, distance: 12.2
click at [523, 91] on div at bounding box center [524, 84] width 4 height 20
click at [186, 57] on input "date" at bounding box center [190, 59] width 58 height 14
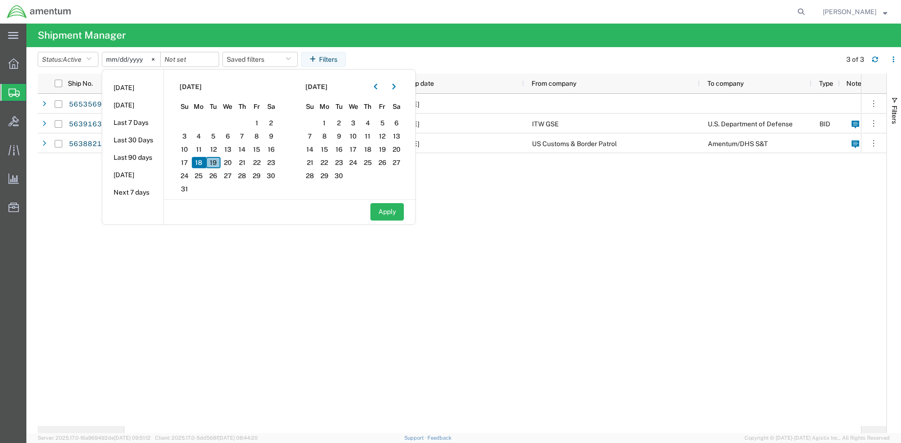
click at [213, 163] on span "19" at bounding box center [213, 162] width 15 height 11
click at [387, 210] on button "Apply" at bounding box center [386, 211] width 33 height 17
type input "[DATE]"
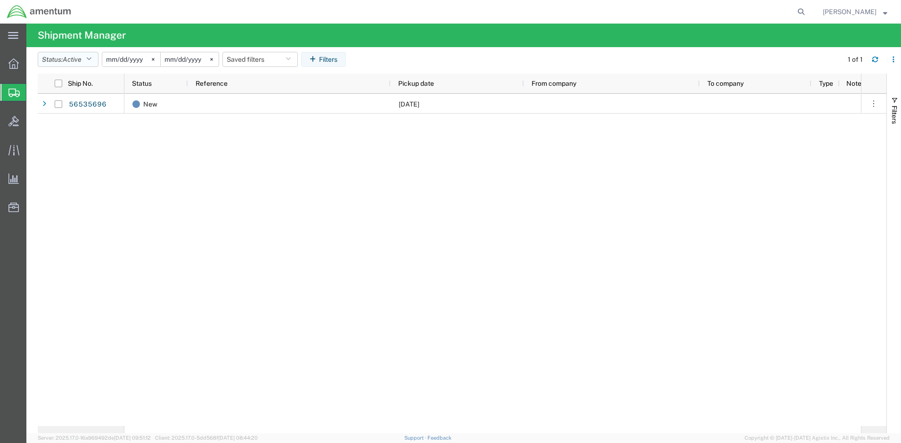
click at [86, 60] on button "Status: Active" at bounding box center [68, 59] width 61 height 15
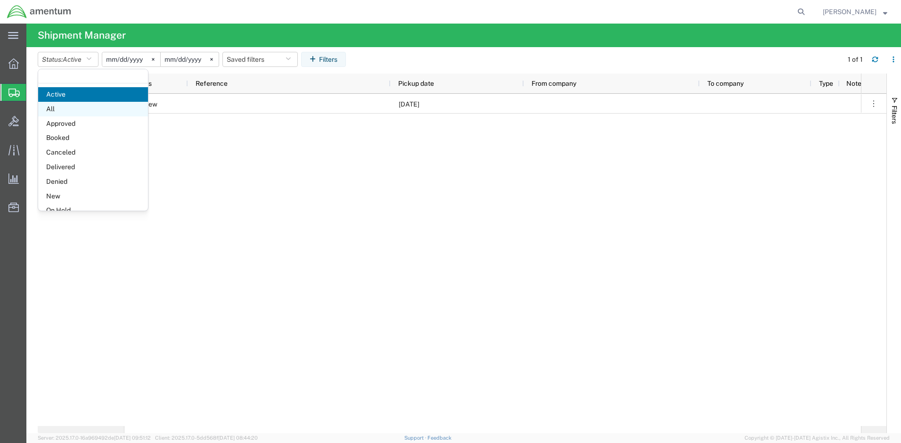
click at [77, 107] on span "All" at bounding box center [93, 109] width 110 height 15
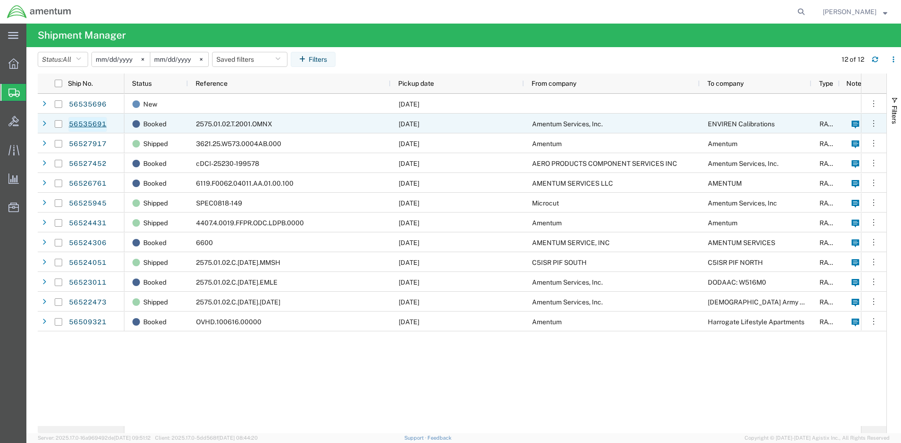
click at [96, 125] on link "56535691" at bounding box center [87, 124] width 39 height 15
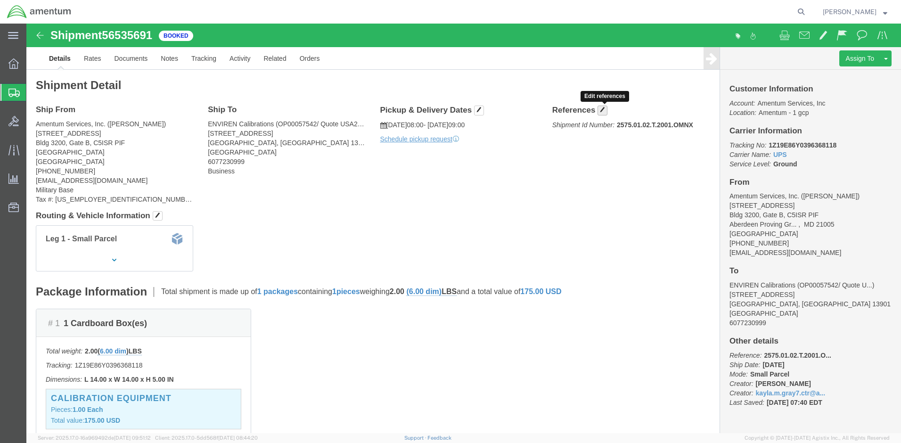
click span "button"
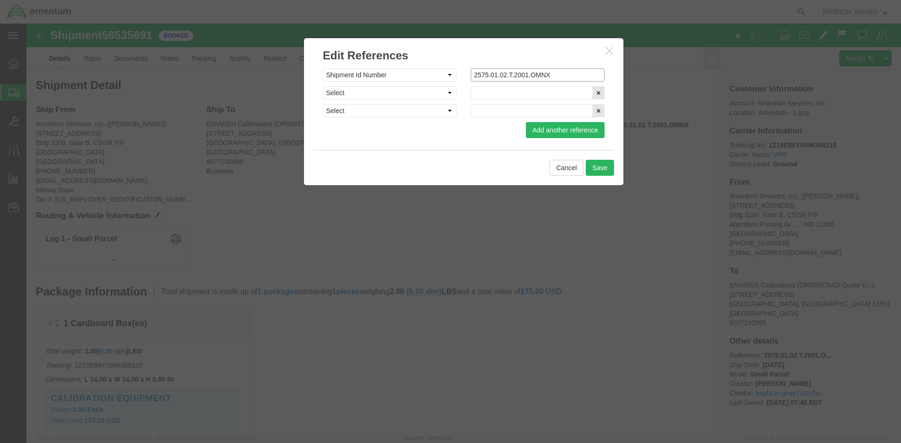
click input "2575.01.02.T.2001.OMNX"
type input "2575.01.02.C.[DATE].OMNX"
click button "Save"
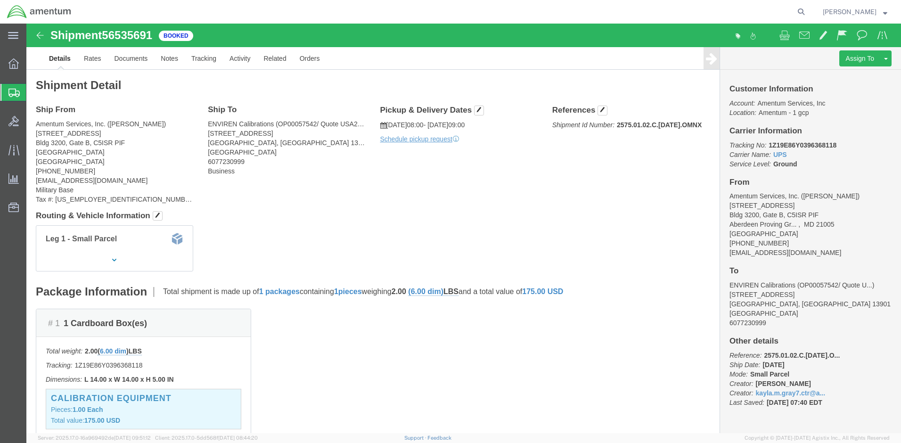
click at [0, 0] on span "Shipment Manager" at bounding box center [0, 0] width 0 height 0
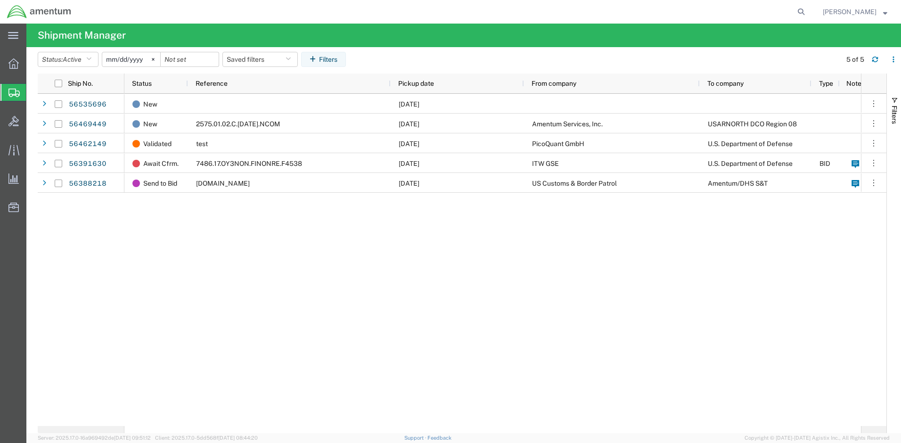
click at [132, 56] on input "[DATE]" at bounding box center [131, 59] width 58 height 14
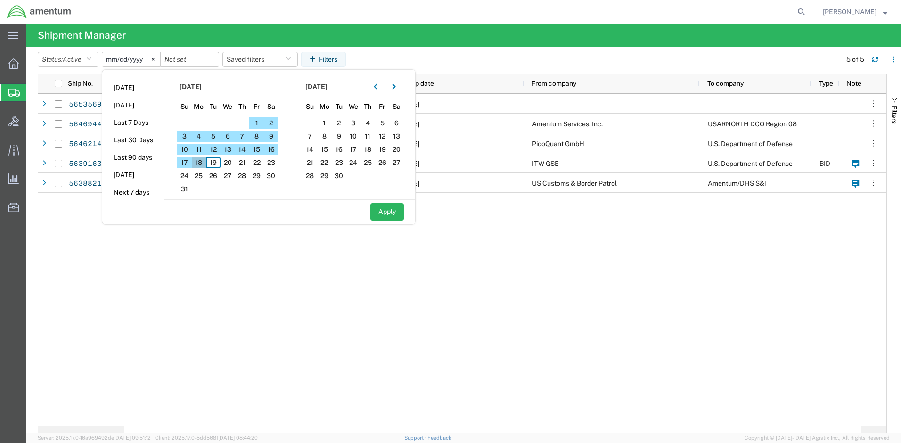
click at [204, 160] on span "18" at bounding box center [199, 162] width 15 height 11
click at [185, 60] on input "date" at bounding box center [190, 59] width 58 height 14
click at [391, 213] on button "Apply" at bounding box center [386, 211] width 33 height 17
type input "[DATE]"
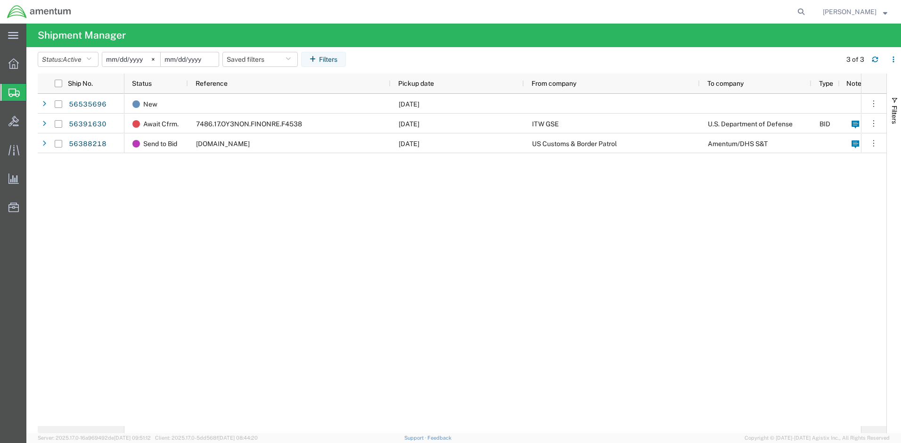
click at [188, 57] on input "date" at bounding box center [190, 59] width 58 height 14
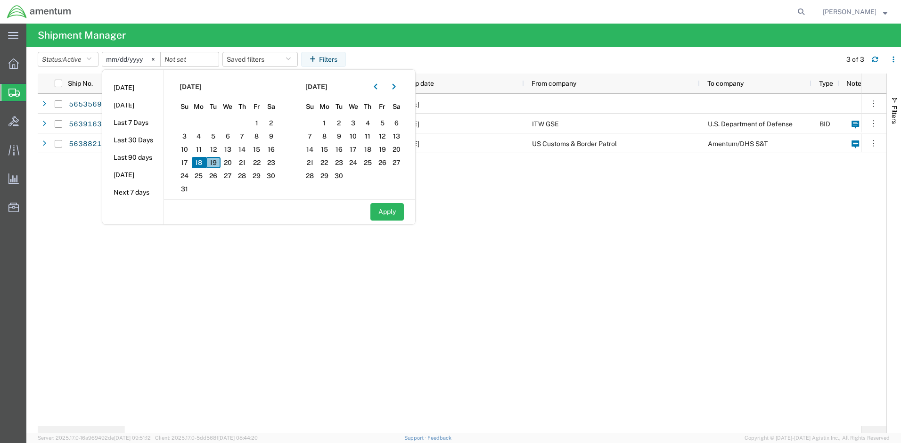
click at [219, 158] on span "19" at bounding box center [213, 162] width 15 height 11
click at [393, 214] on button "Apply" at bounding box center [386, 211] width 33 height 17
type input "[DATE]"
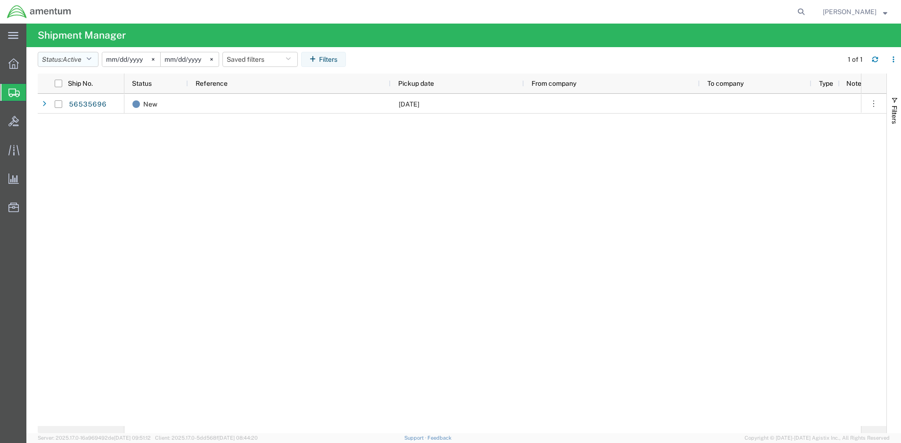
click at [80, 57] on span "Active" at bounding box center [72, 60] width 19 height 8
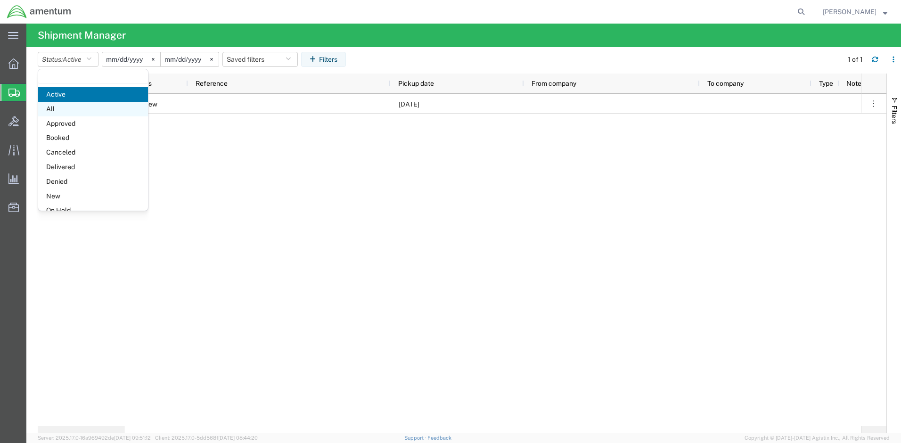
click at [60, 109] on span "All" at bounding box center [93, 109] width 110 height 15
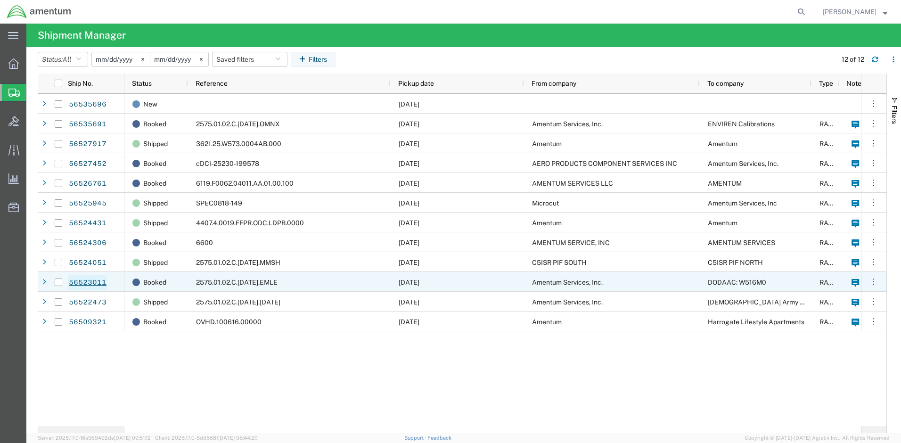
click at [87, 283] on link "56523011" at bounding box center [87, 282] width 39 height 15
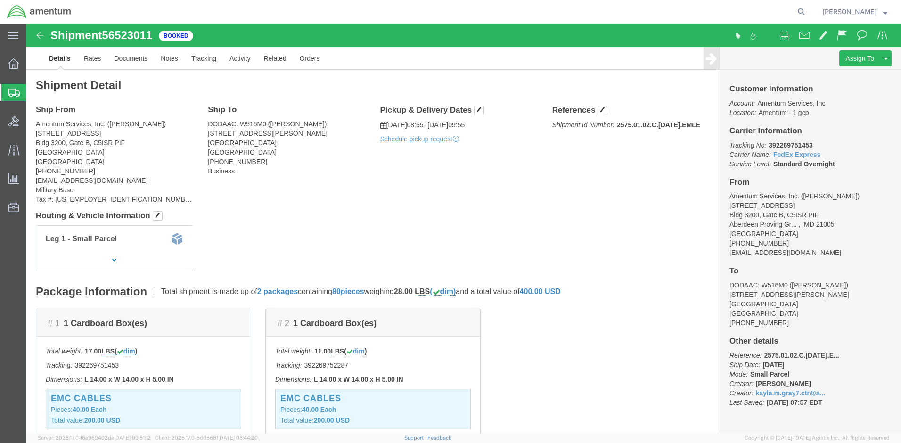
click at [33, 92] on span "Shipments" at bounding box center [30, 92] width 8 height 19
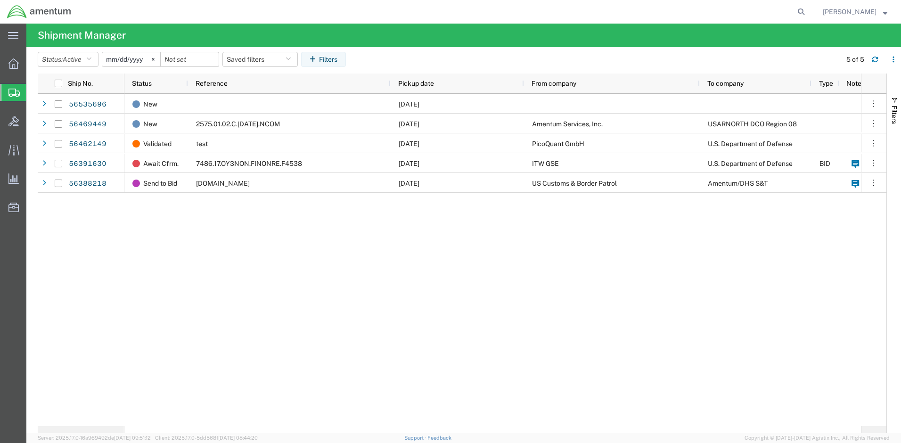
click at [33, 92] on span "Shipments" at bounding box center [30, 92] width 8 height 19
